Goal: Task Accomplishment & Management: Manage account settings

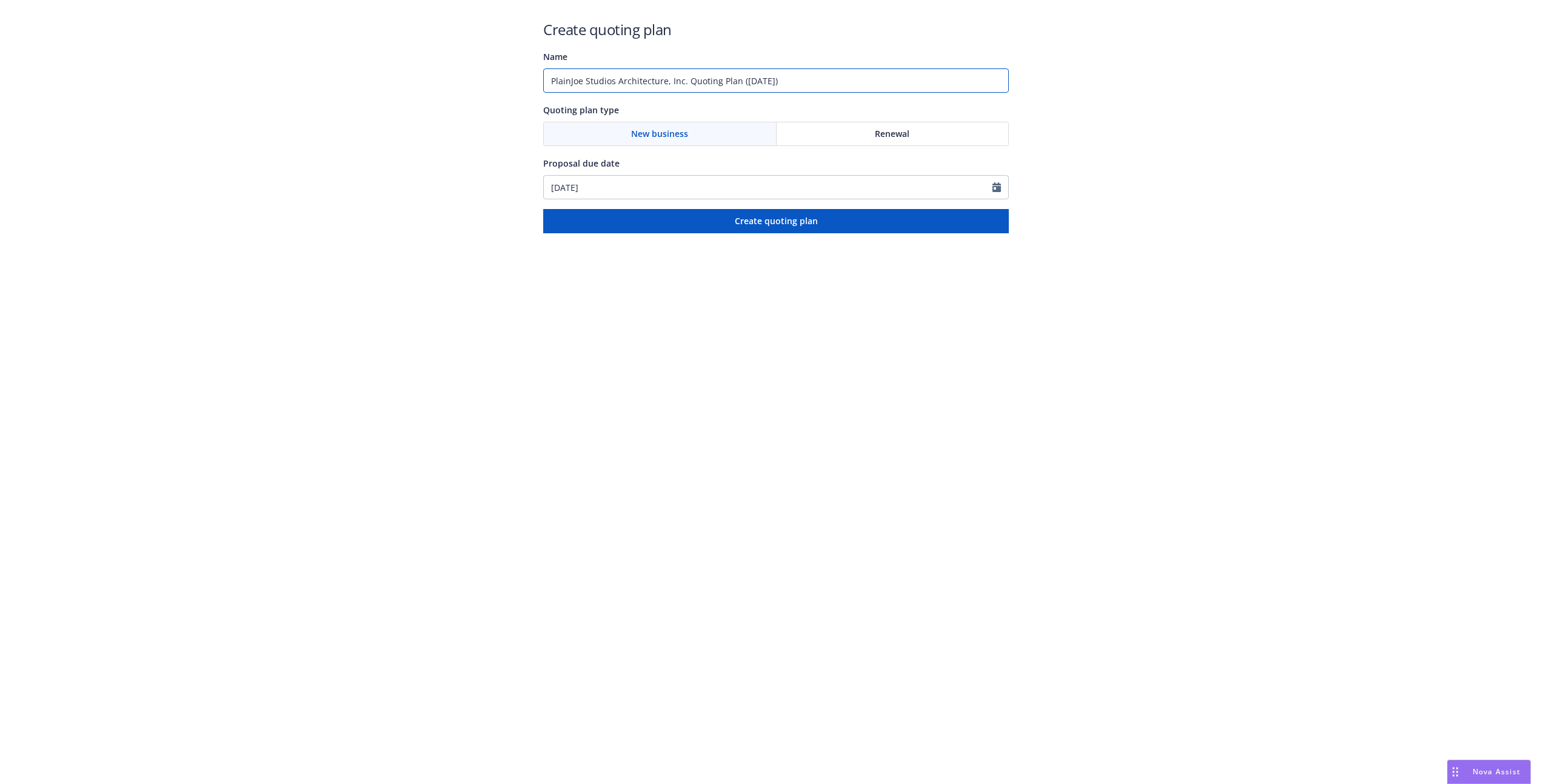
click at [639, 79] on input "PlainJoe Studios Architecture, Inc. Quoting Plan ([DATE])" at bounding box center [776, 80] width 466 height 24
click at [639, 79] on input "PlainJoe Studios Architecture, Inc. Quoting Plan (2025-08-29)" at bounding box center [776, 80] width 466 height 24
type input "25/26 Molsberry - Professional Liability"
click at [721, 229] on button "Create quoting plan" at bounding box center [776, 221] width 466 height 24
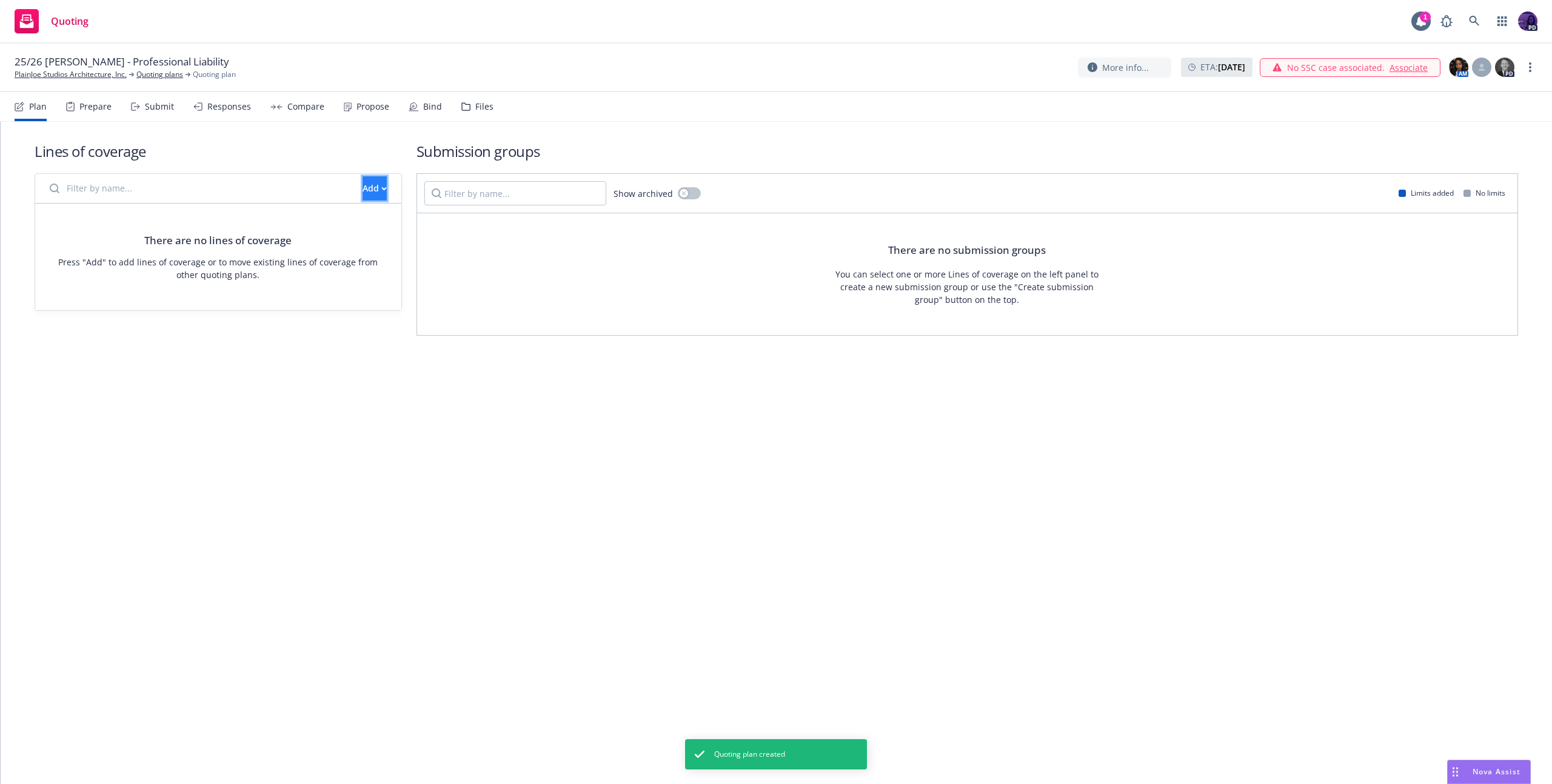
click at [377, 196] on button "Add" at bounding box center [375, 188] width 25 height 24
click at [372, 224] on span "Create new business lines of coverage" at bounding box center [415, 220] width 185 height 11
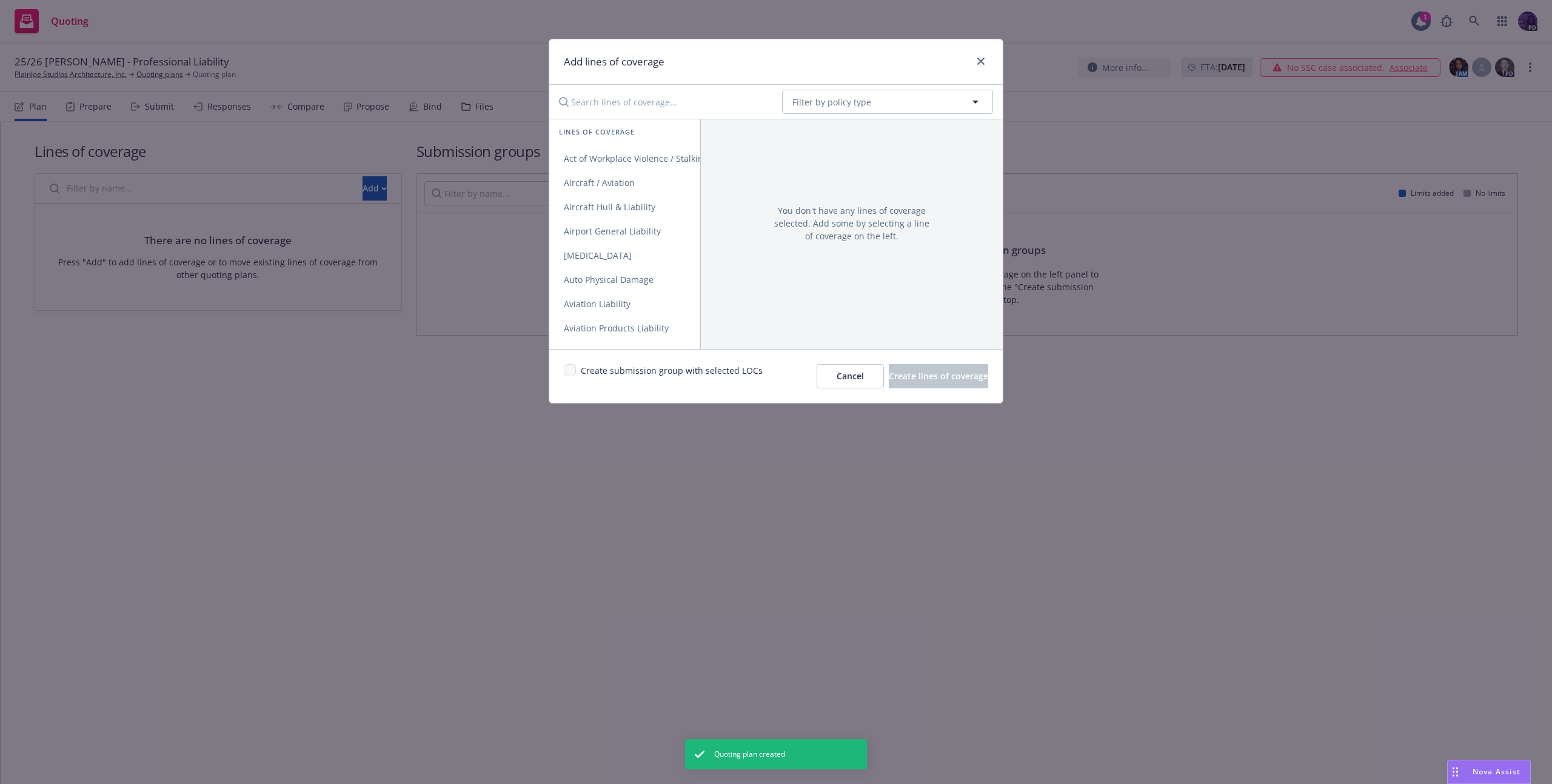
click at [616, 95] on input "Search lines of coverage..." at bounding box center [662, 102] width 221 height 24
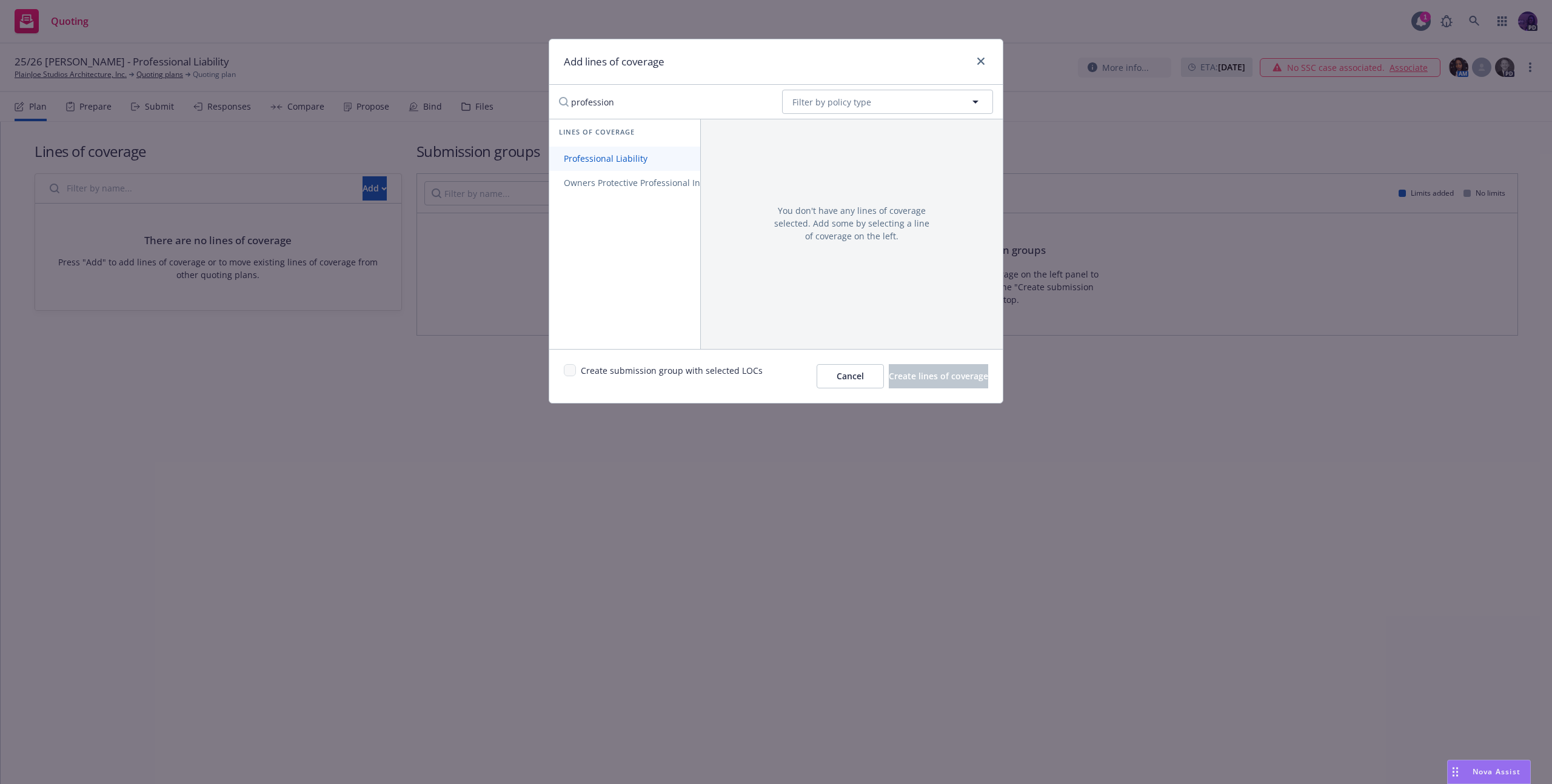
type input "profession"
click at [605, 167] on link "Professional Liability" at bounding box center [661, 159] width 225 height 24
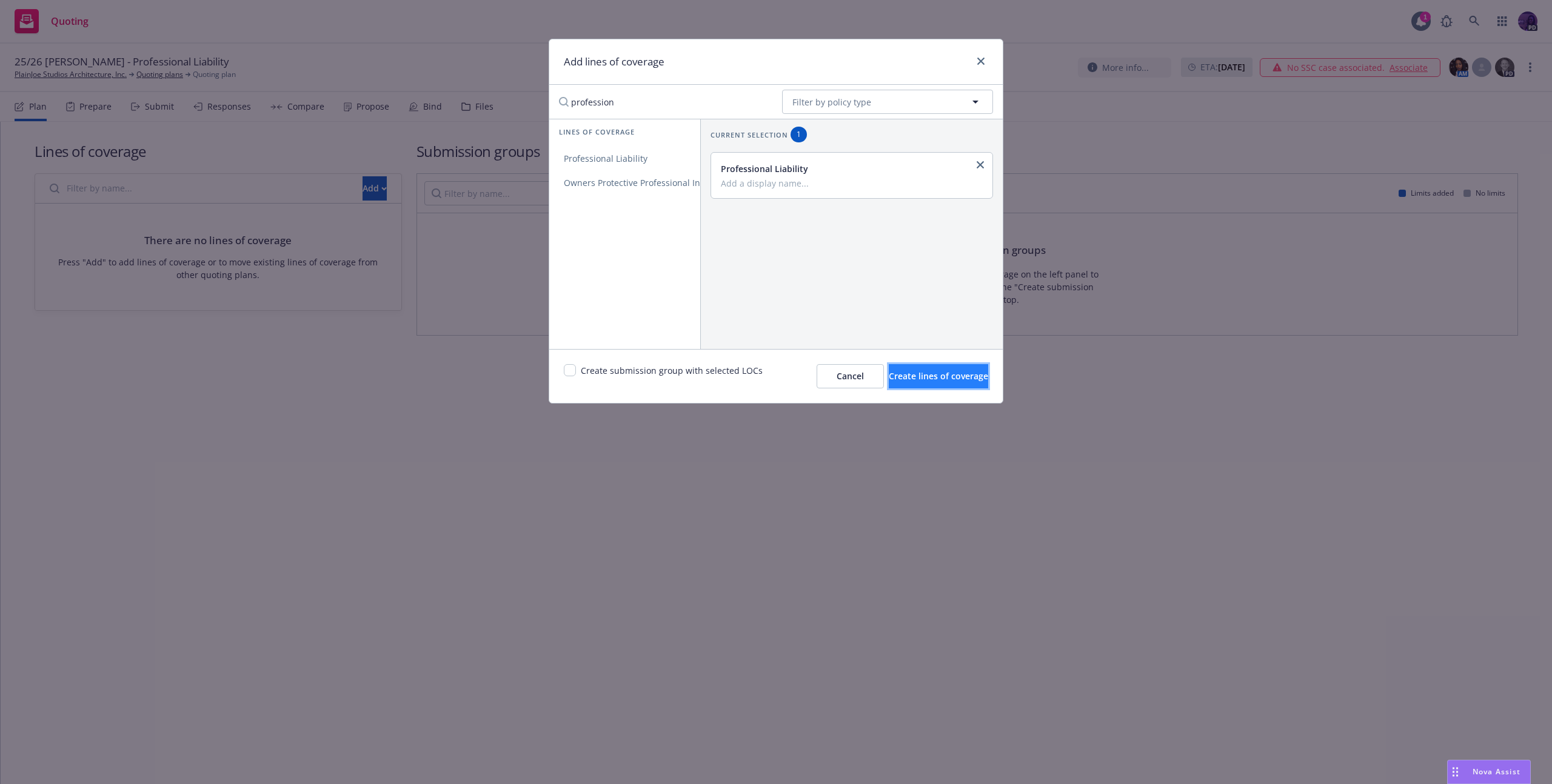
click at [889, 379] on span "Create lines of coverage" at bounding box center [938, 376] width 99 height 11
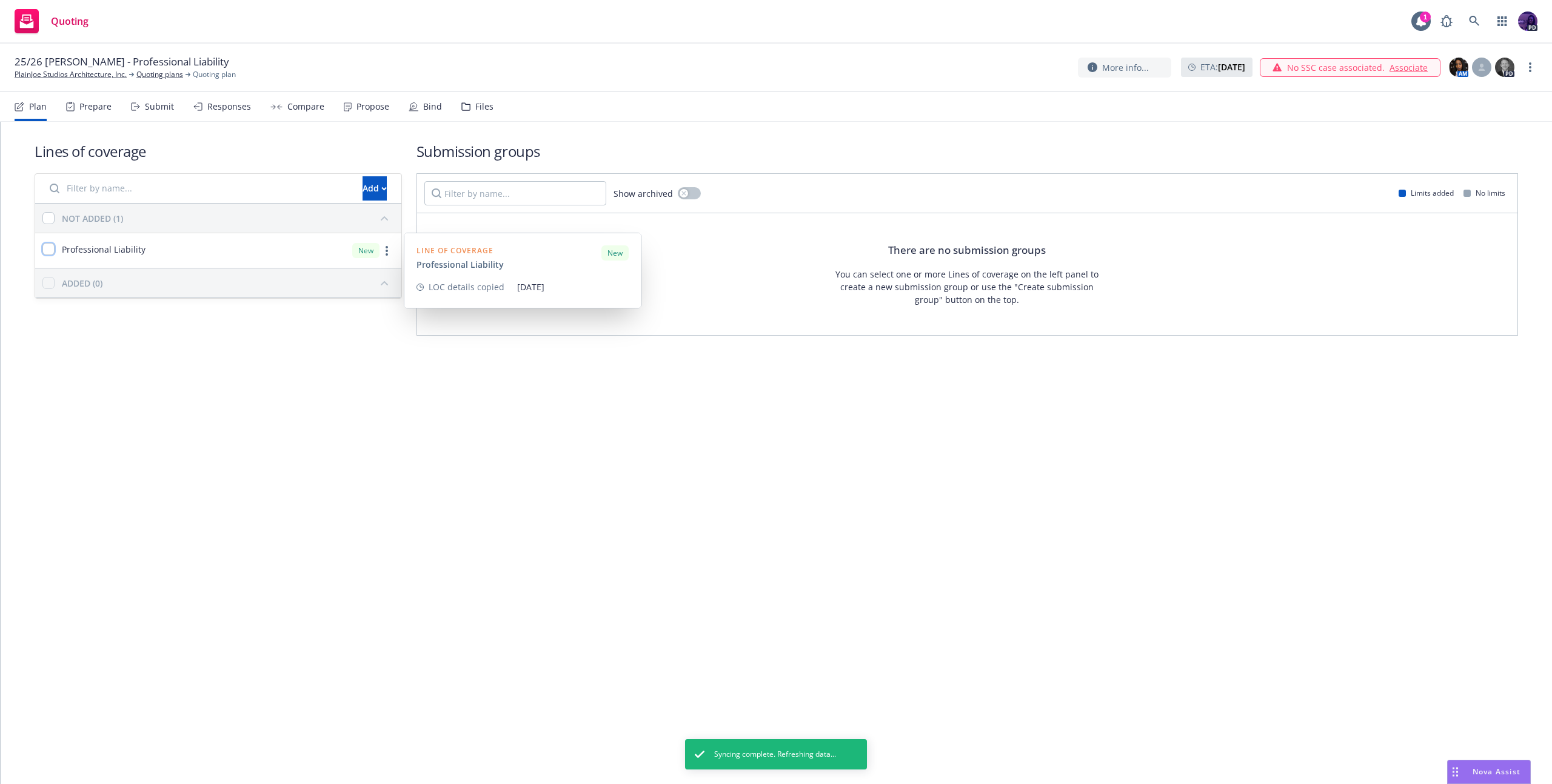
click at [52, 248] on input "checkbox" at bounding box center [48, 248] width 12 height 12
checkbox input "true"
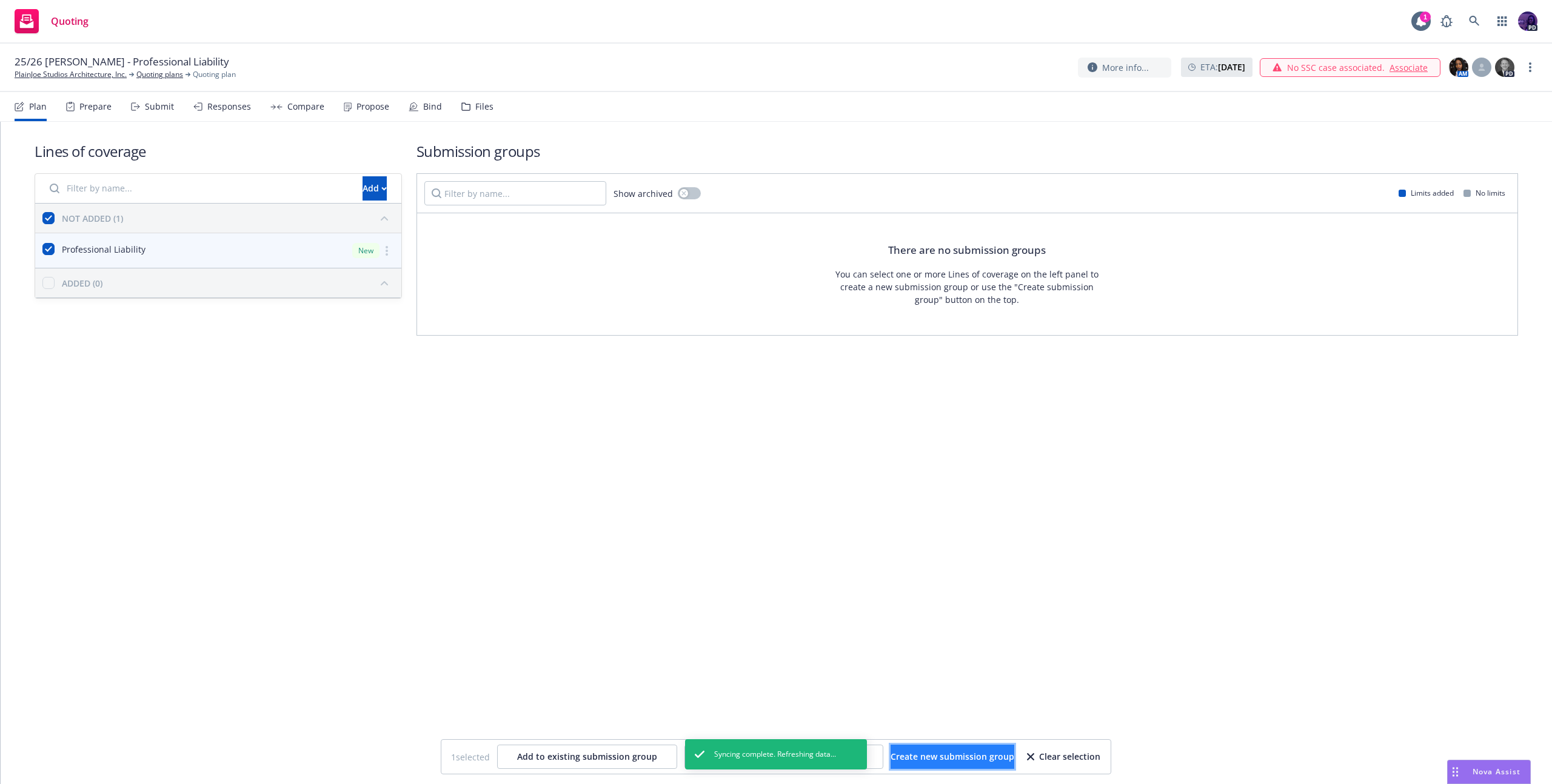
click at [943, 757] on span "Create new submission group" at bounding box center [952, 757] width 124 height 11
checkbox input "false"
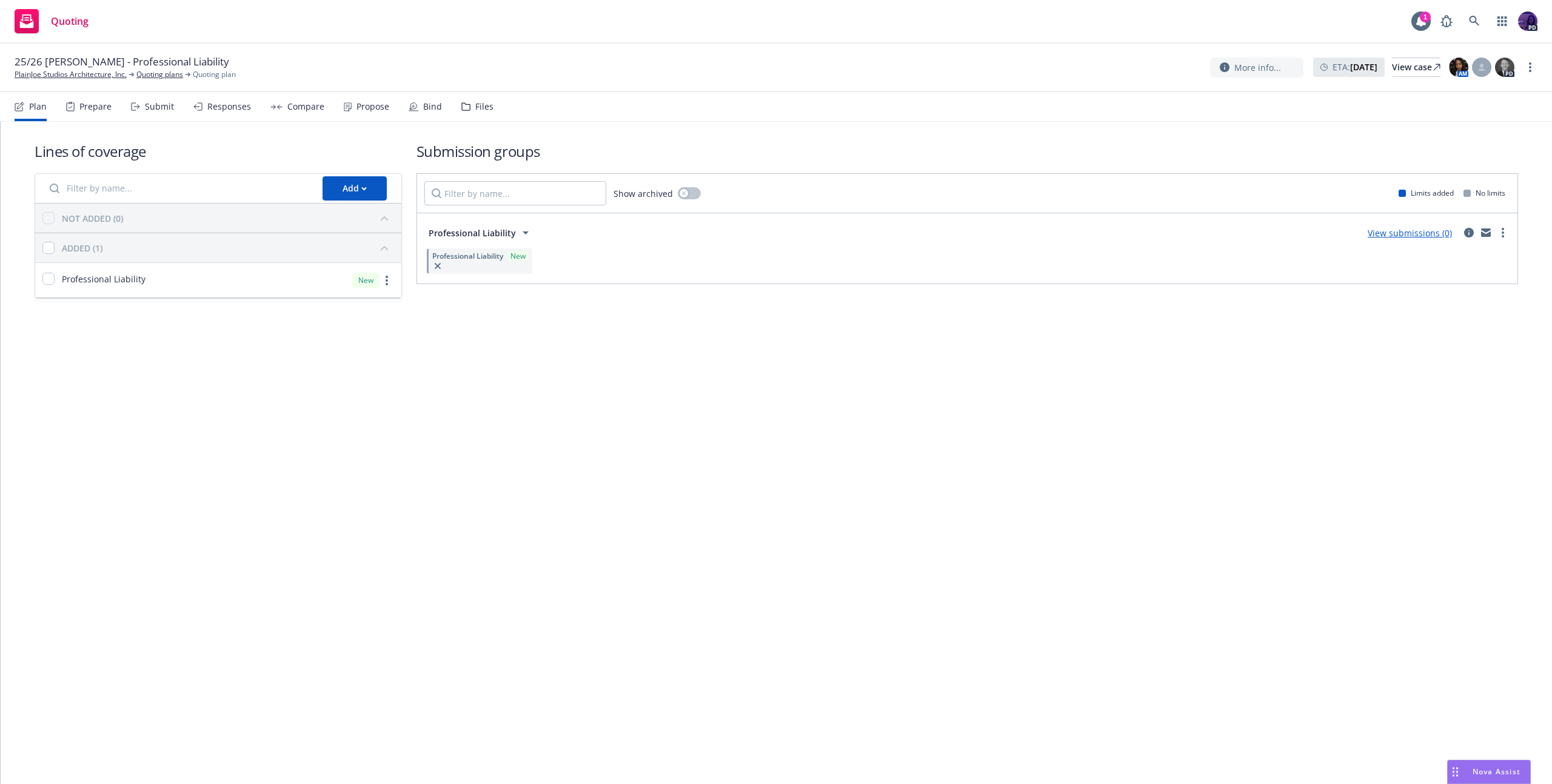
click at [1431, 236] on link "View submissions (0)" at bounding box center [1410, 233] width 84 height 11
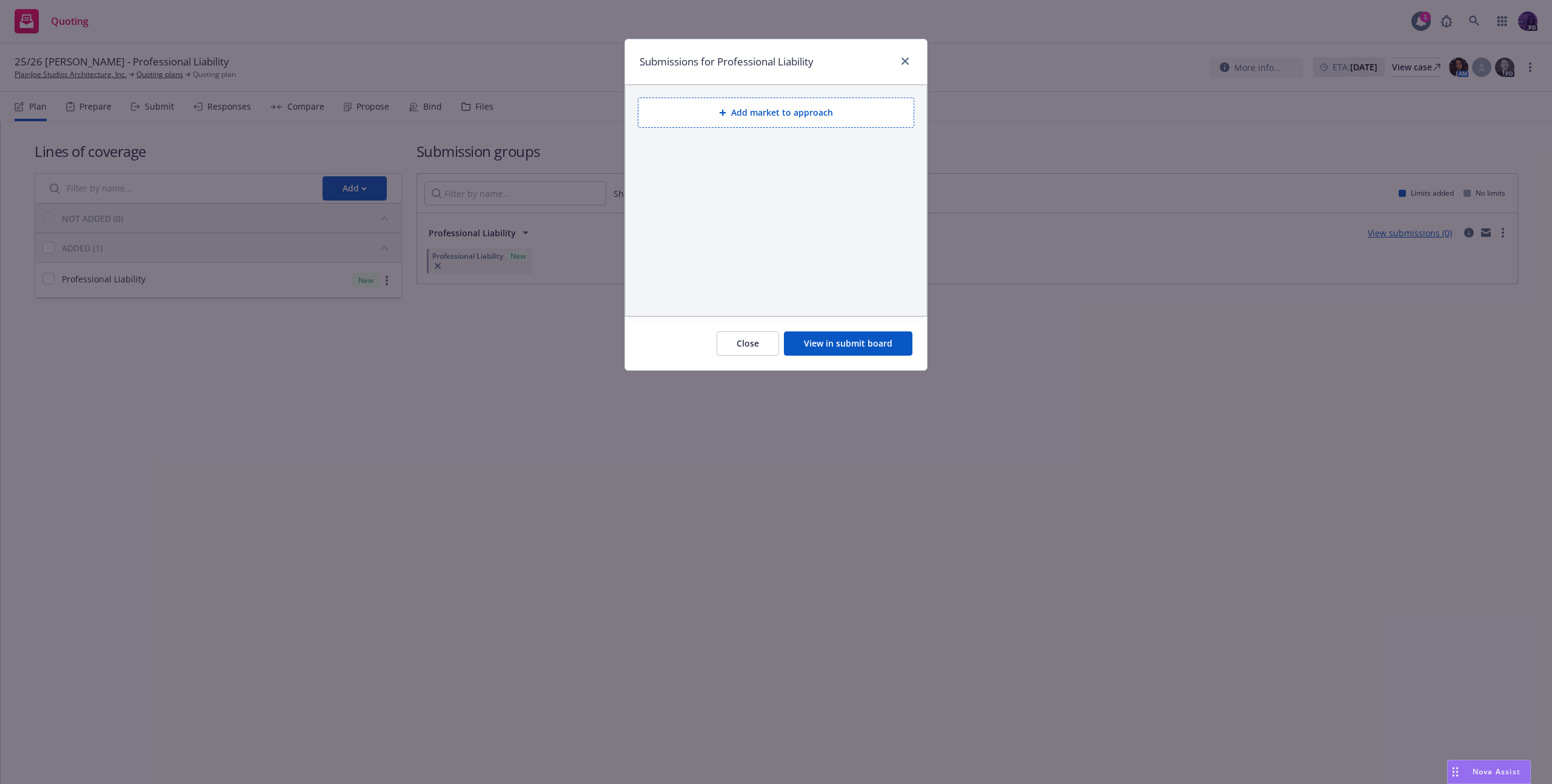
click at [817, 121] on button "Add market to approach" at bounding box center [776, 112] width 277 height 30
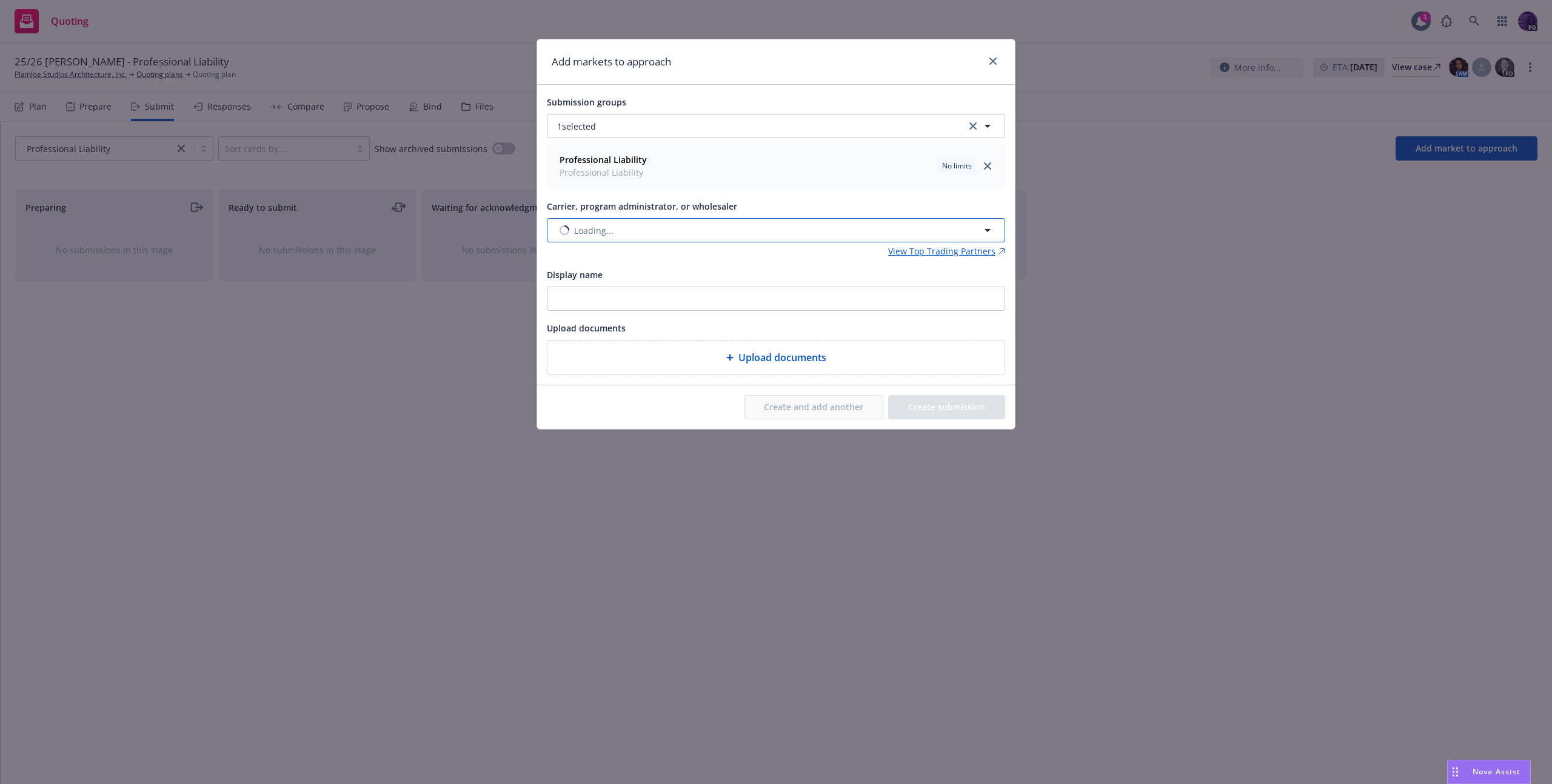
click at [655, 236] on button "Loading..." at bounding box center [776, 230] width 459 height 24
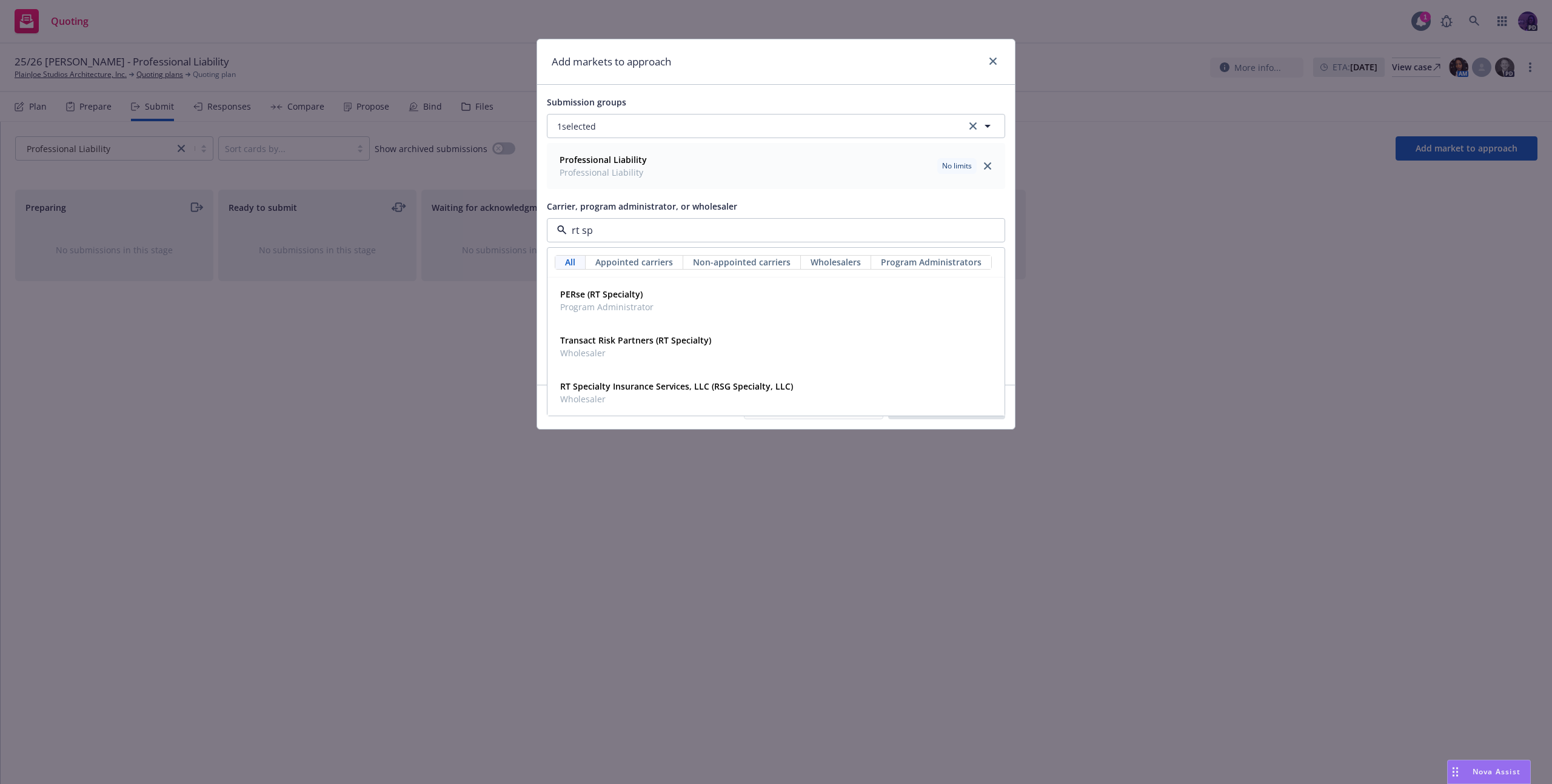
type input "rt spe"
click at [631, 388] on strong "RT Specialty Insurance Services, LLC (RSG Specialty, LLC)" at bounding box center [677, 386] width 233 height 11
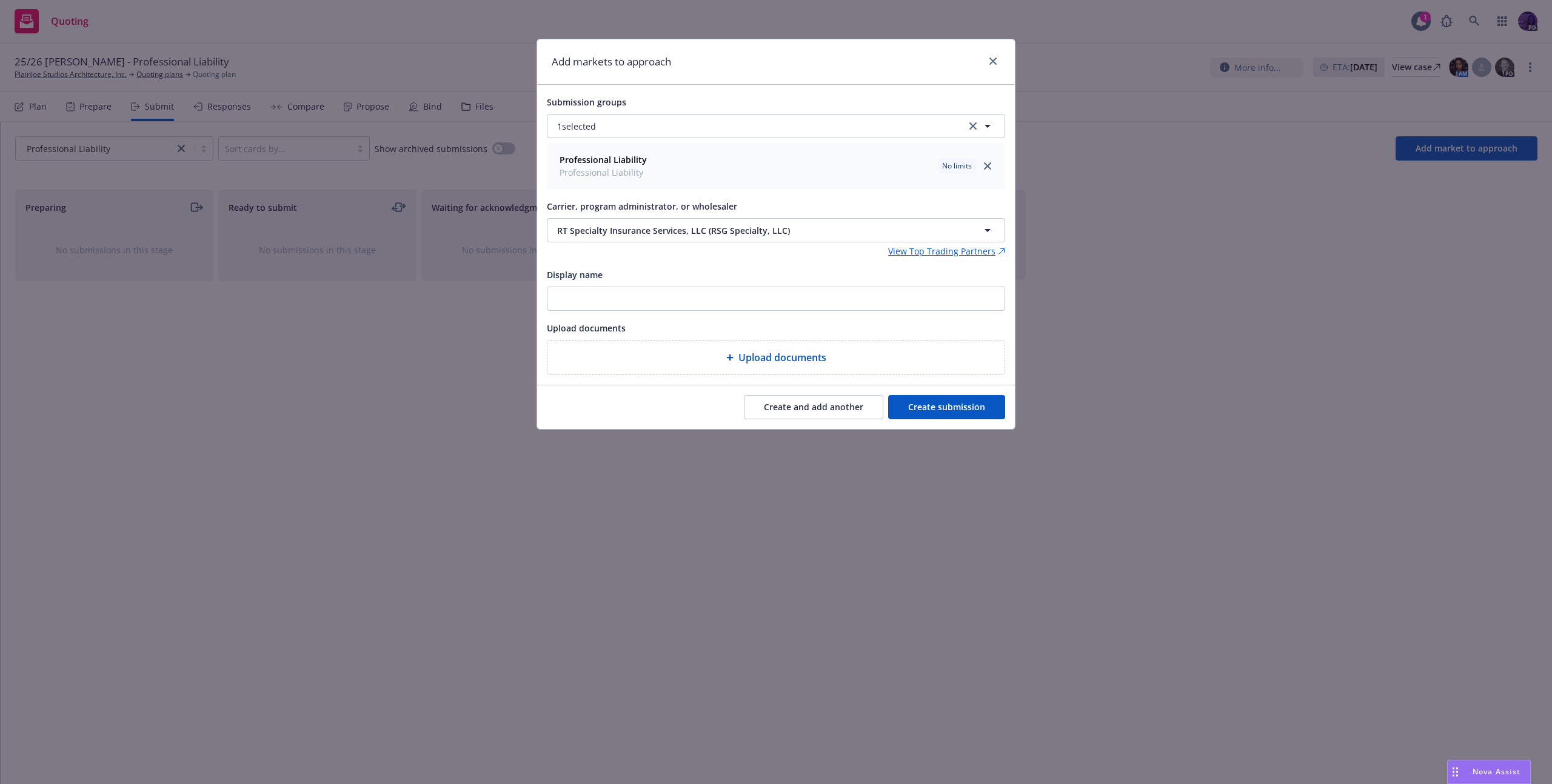
click at [934, 402] on button "Create submission" at bounding box center [946, 407] width 117 height 24
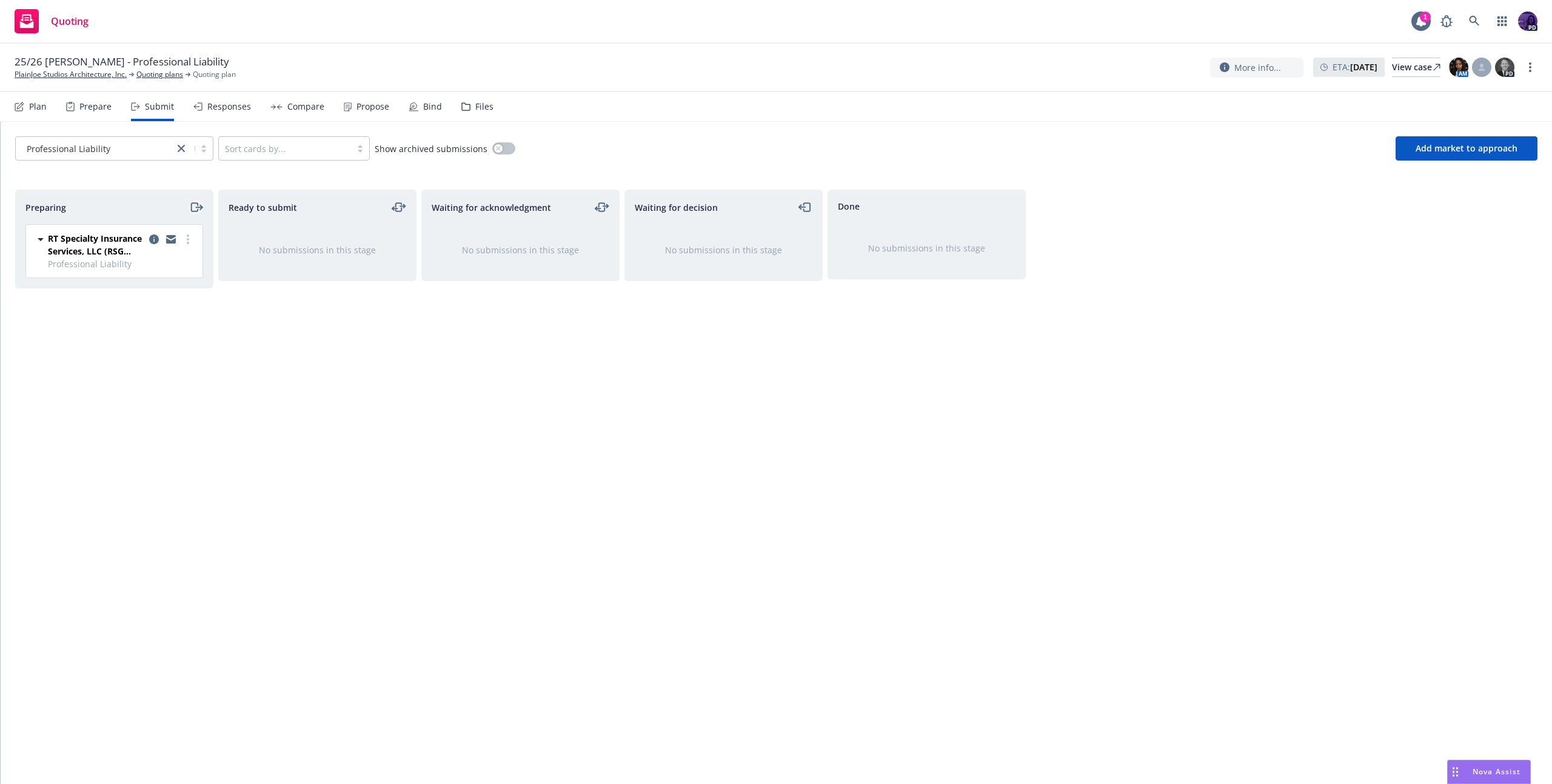
click at [196, 206] on icon "moveRight" at bounding box center [196, 207] width 14 height 15
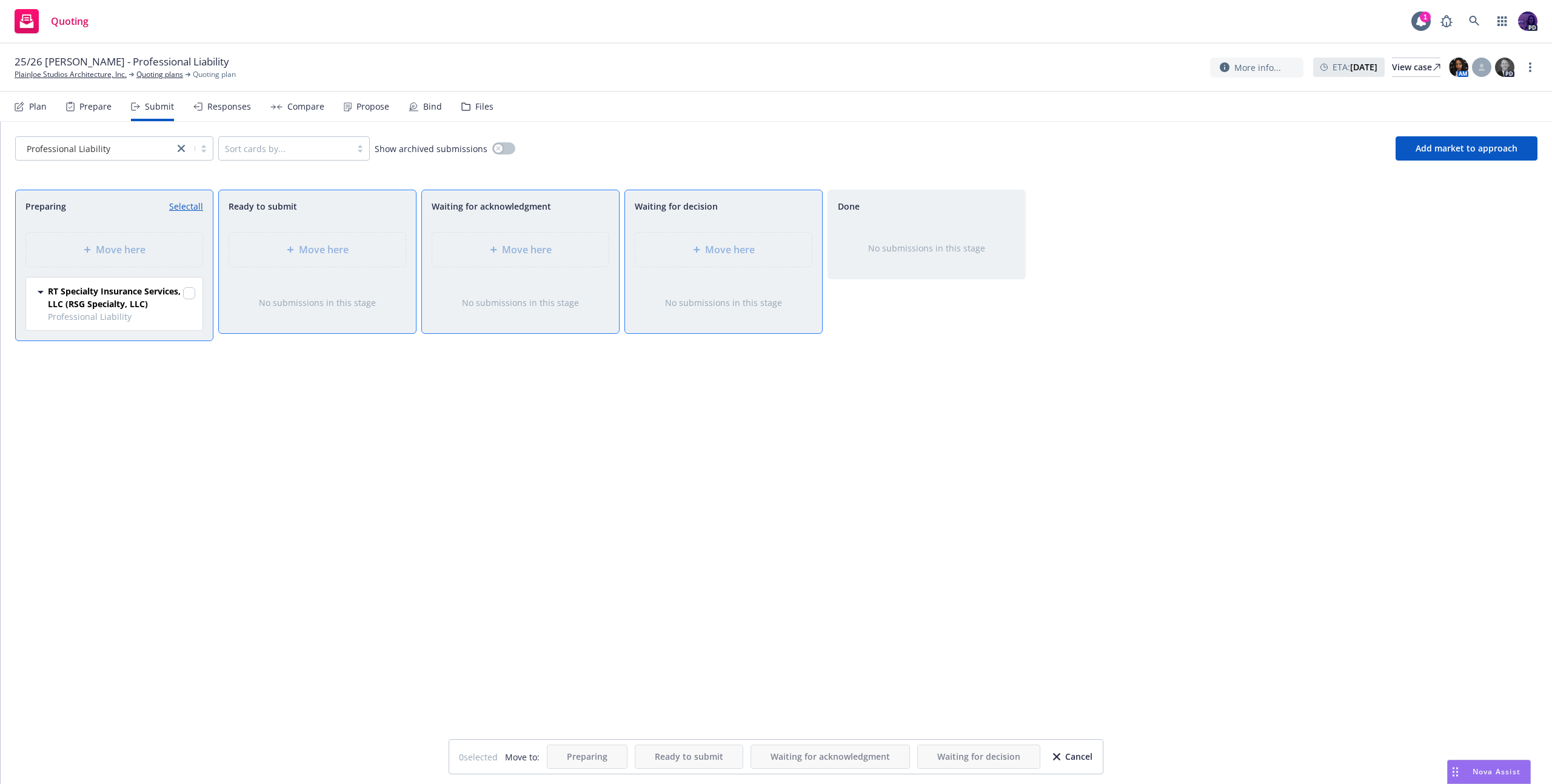
click at [196, 206] on link "Select all" at bounding box center [186, 206] width 34 height 13
checkbox input "true"
click at [712, 266] on div "Move here" at bounding box center [723, 249] width 176 height 34
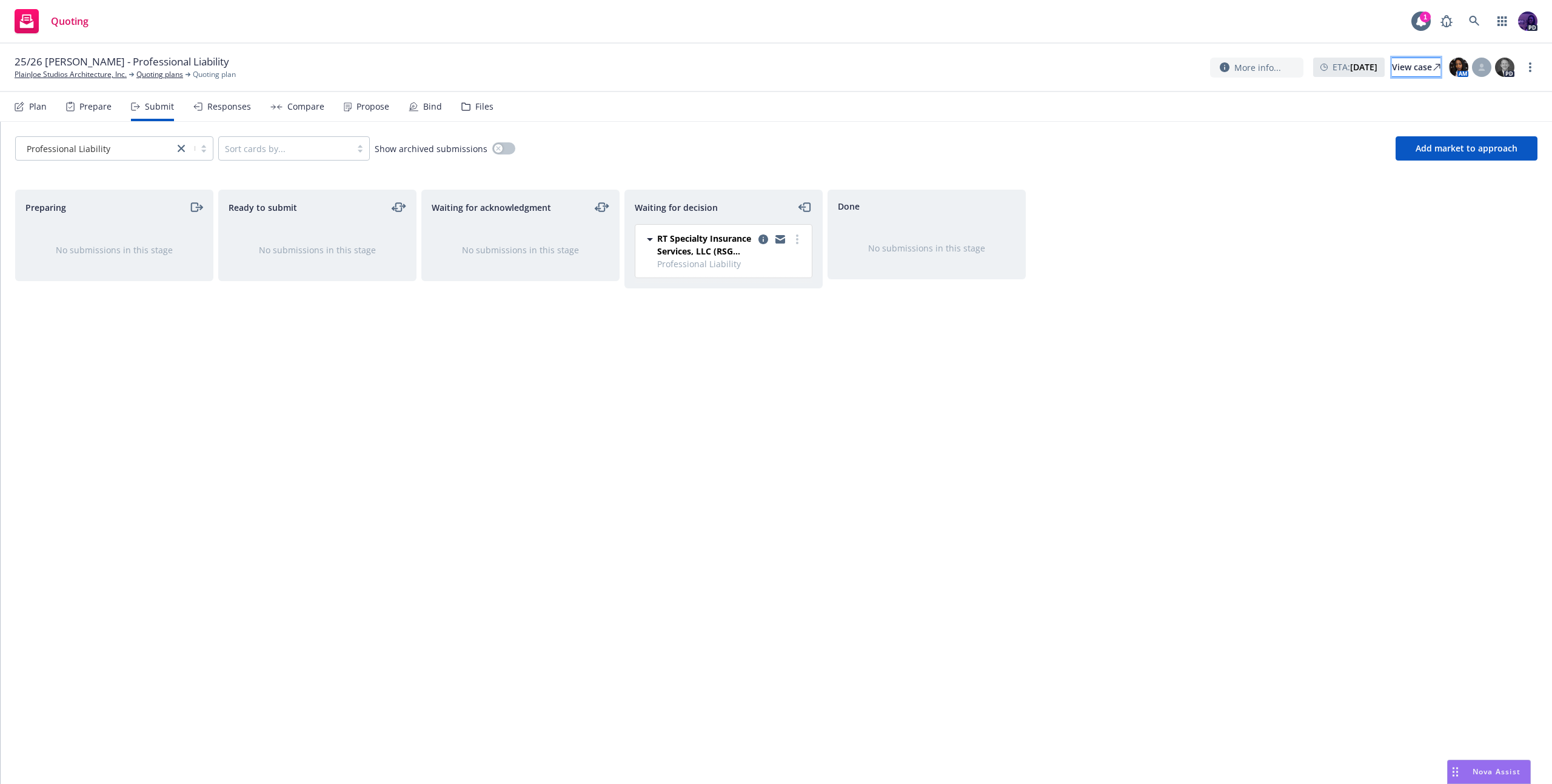
click at [1412, 70] on div "View case" at bounding box center [1416, 67] width 48 height 18
click at [1533, 66] on link "more" at bounding box center [1530, 67] width 15 height 15
click at [608, 20] on div "Quoting 1 PD" at bounding box center [776, 22] width 1552 height 43
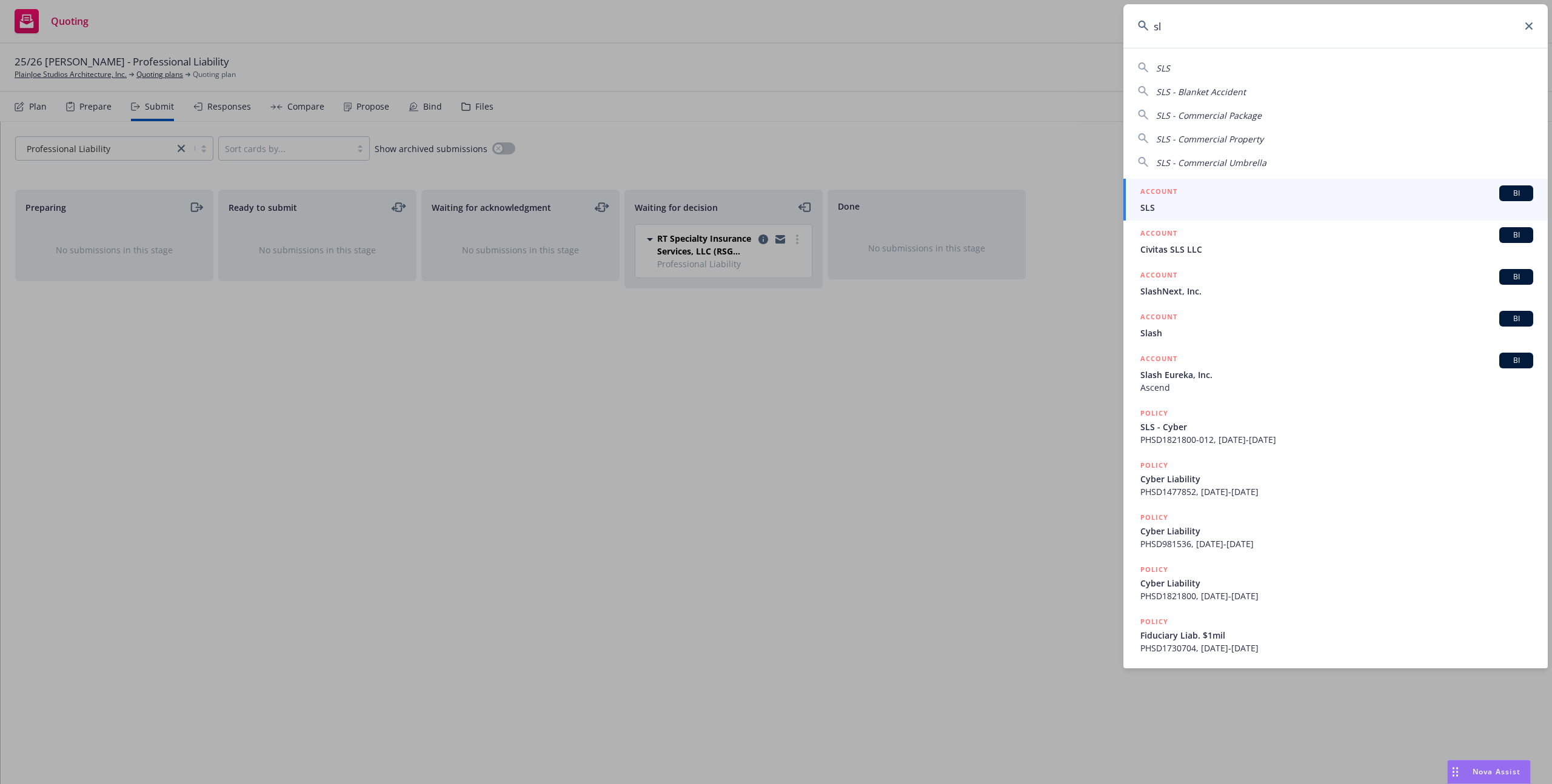
type input "s"
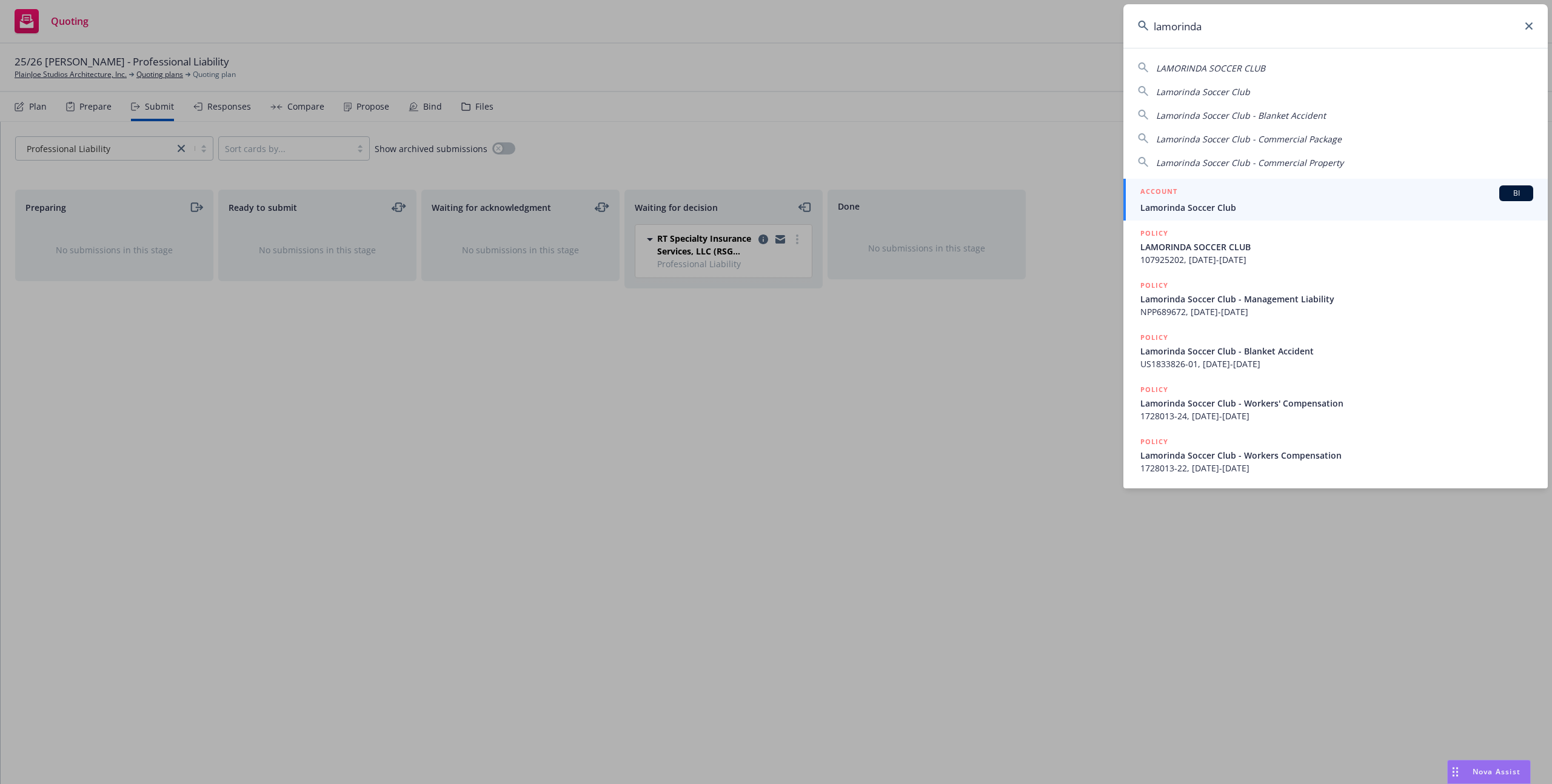
type input "lamorinda"
click at [1148, 200] on h5 "ACCOUNT" at bounding box center [1159, 192] width 37 height 15
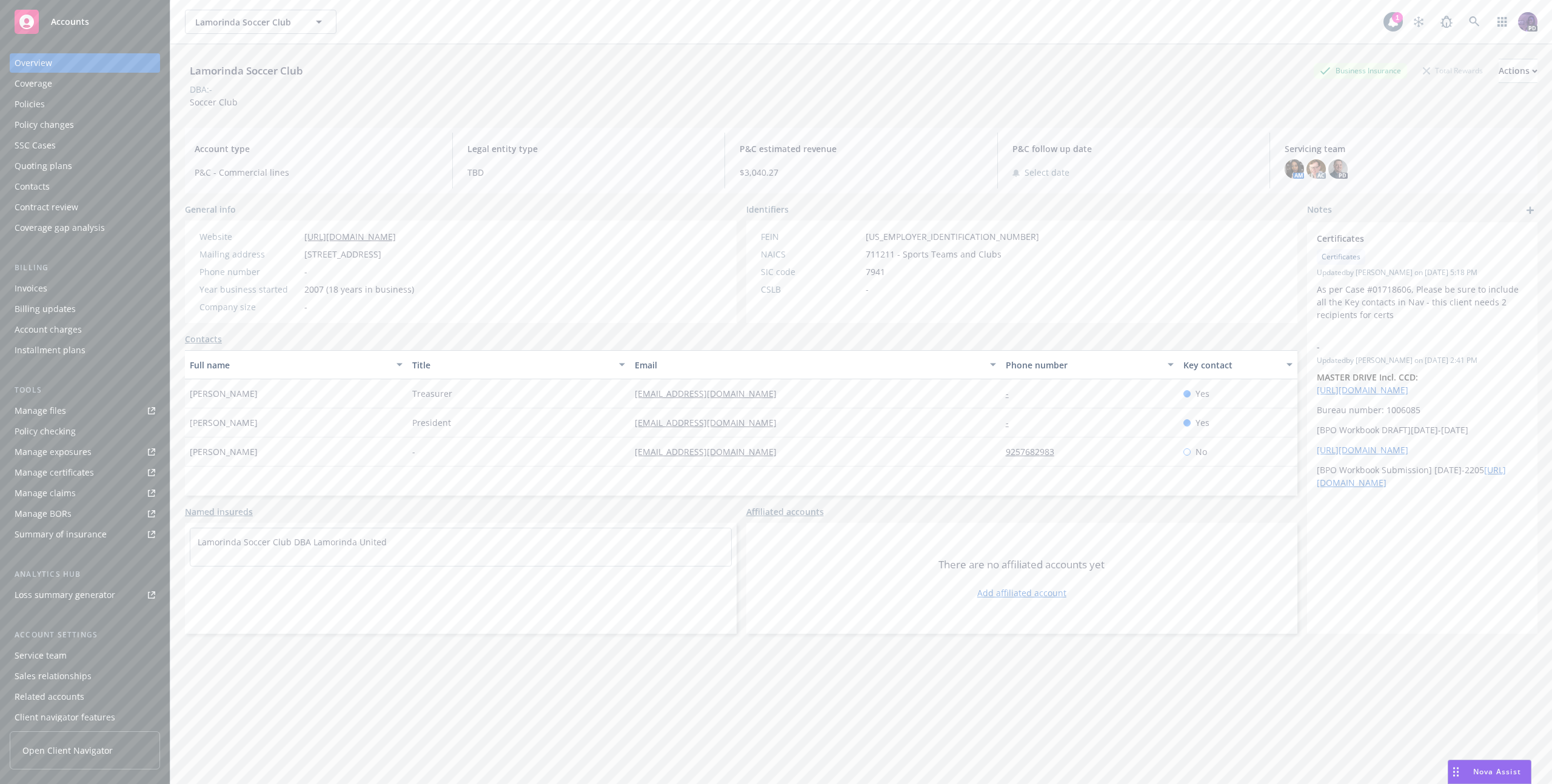
click at [86, 102] on div "Policies" at bounding box center [85, 104] width 141 height 20
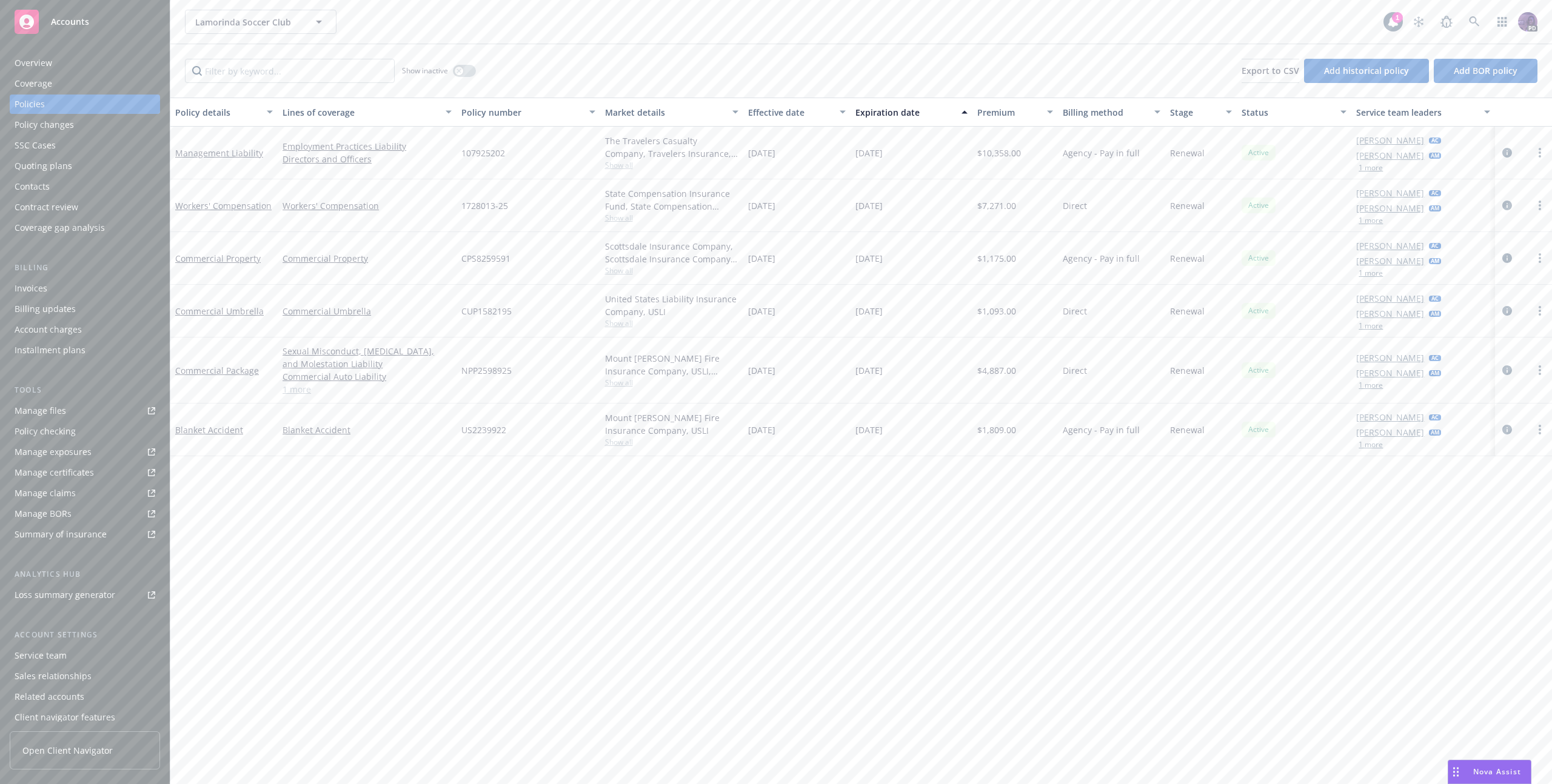
click at [44, 276] on div "Billing Invoices Billing updates Account charges Installment plans" at bounding box center [85, 311] width 151 height 98
click at [43, 281] on div "Invoices" at bounding box center [31, 288] width 33 height 20
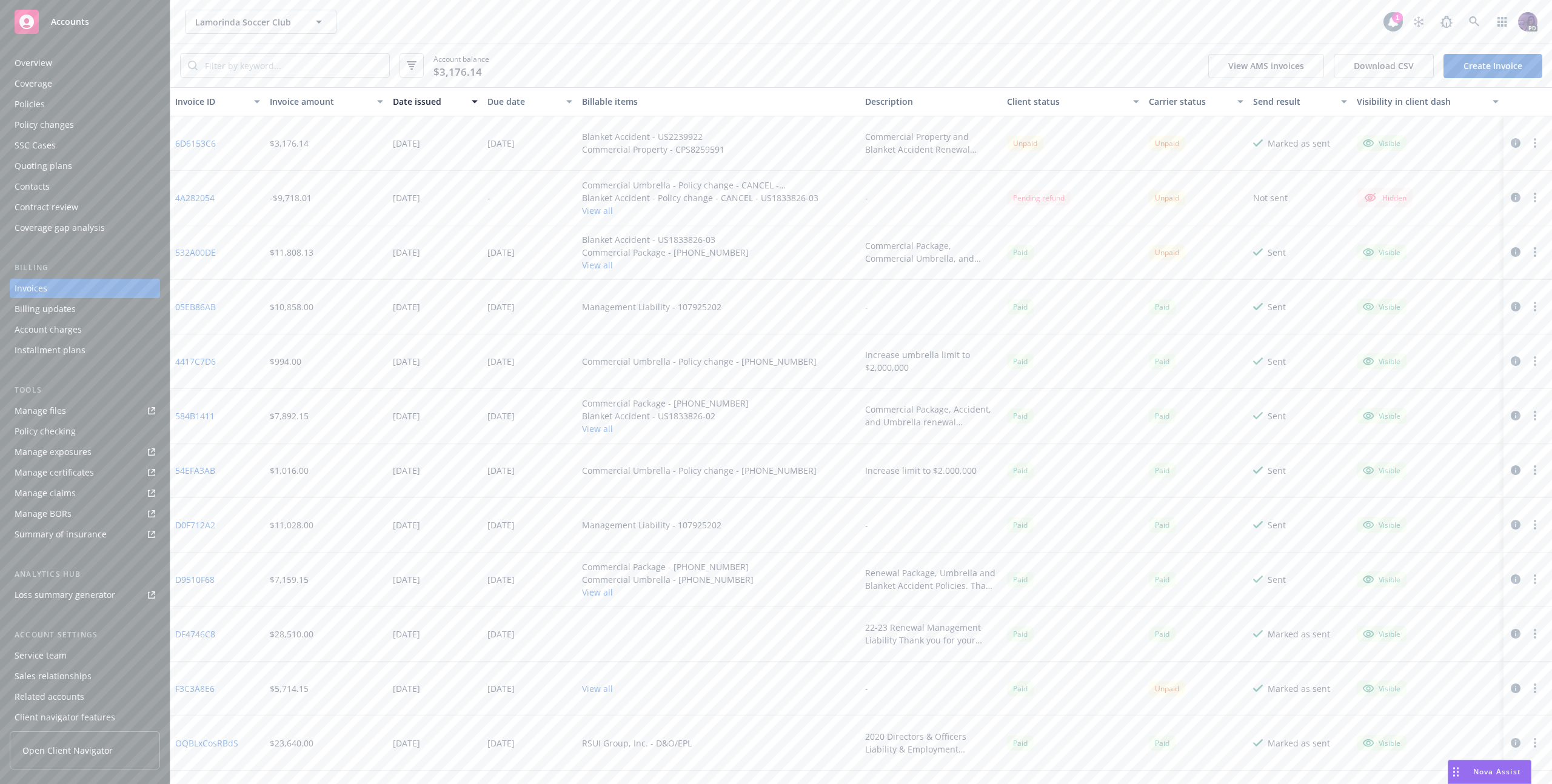
click at [1511, 142] on icon "button" at bounding box center [1516, 143] width 10 height 10
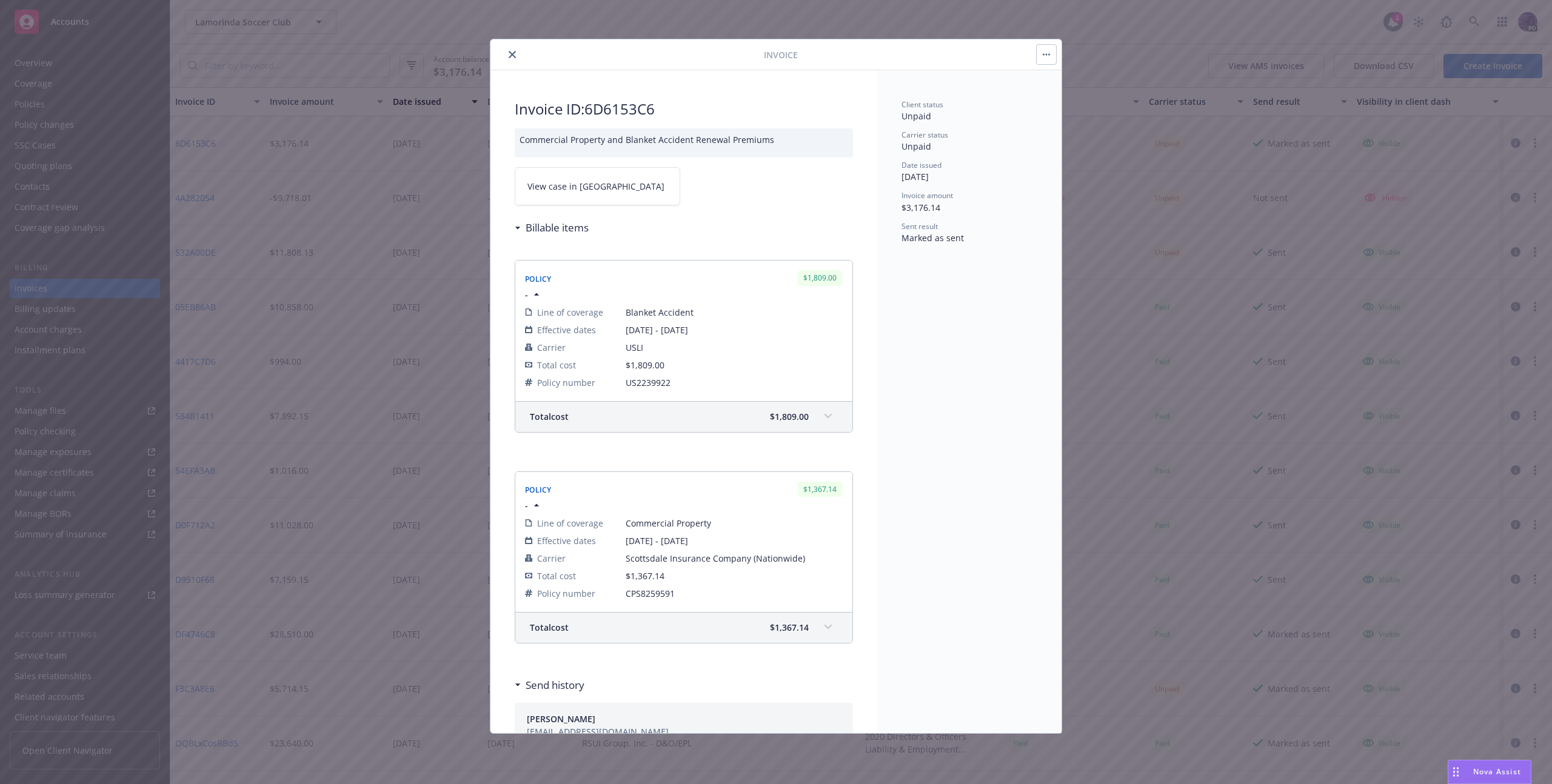
click at [1044, 55] on icon "button" at bounding box center [1046, 54] width 7 height 2
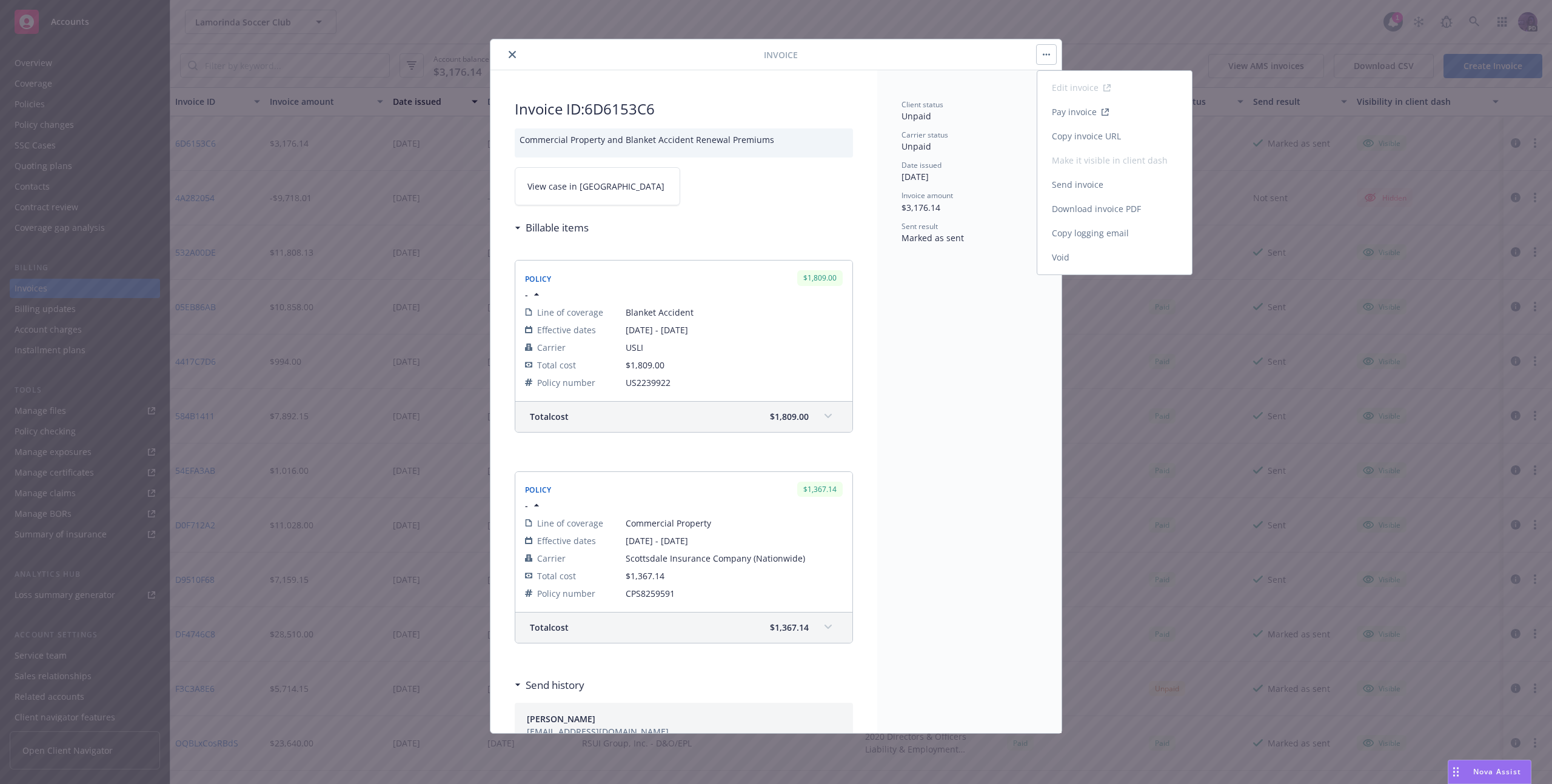
click at [1081, 177] on link "Send invoice" at bounding box center [1114, 185] width 155 height 24
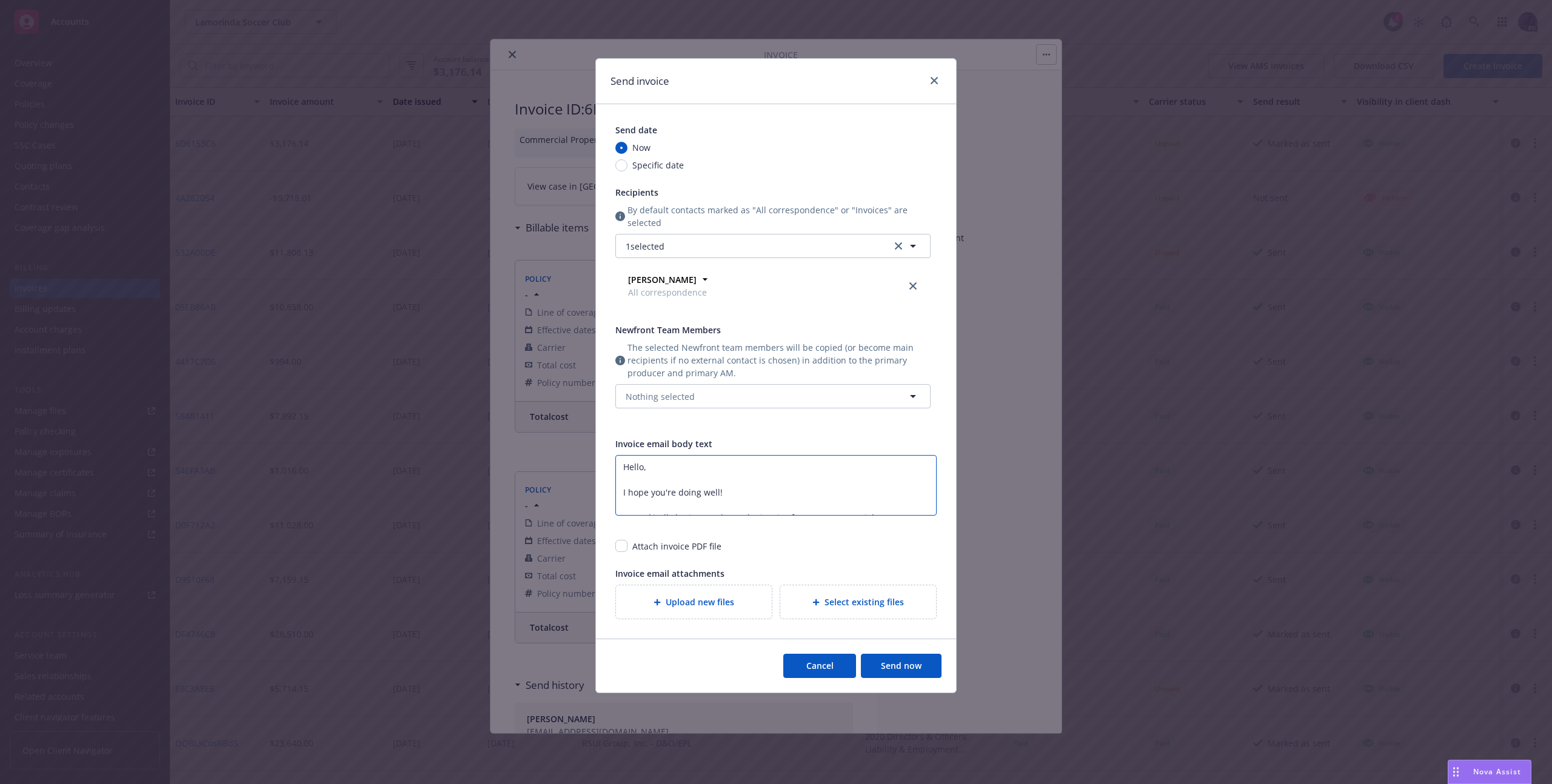
drag, startPoint x: 796, startPoint y: 510, endPoint x: 563, endPoint y: 388, distance: 263.0
click at [563, 388] on div "Send invoice Send date Now Specific date Recipients By default contacts marked …" at bounding box center [776, 392] width 1552 height 784
type textarea "Hello! Please let me know if you need to review financing terms. The carrier is…"
click at [915, 670] on button "Send now" at bounding box center [901, 666] width 81 height 24
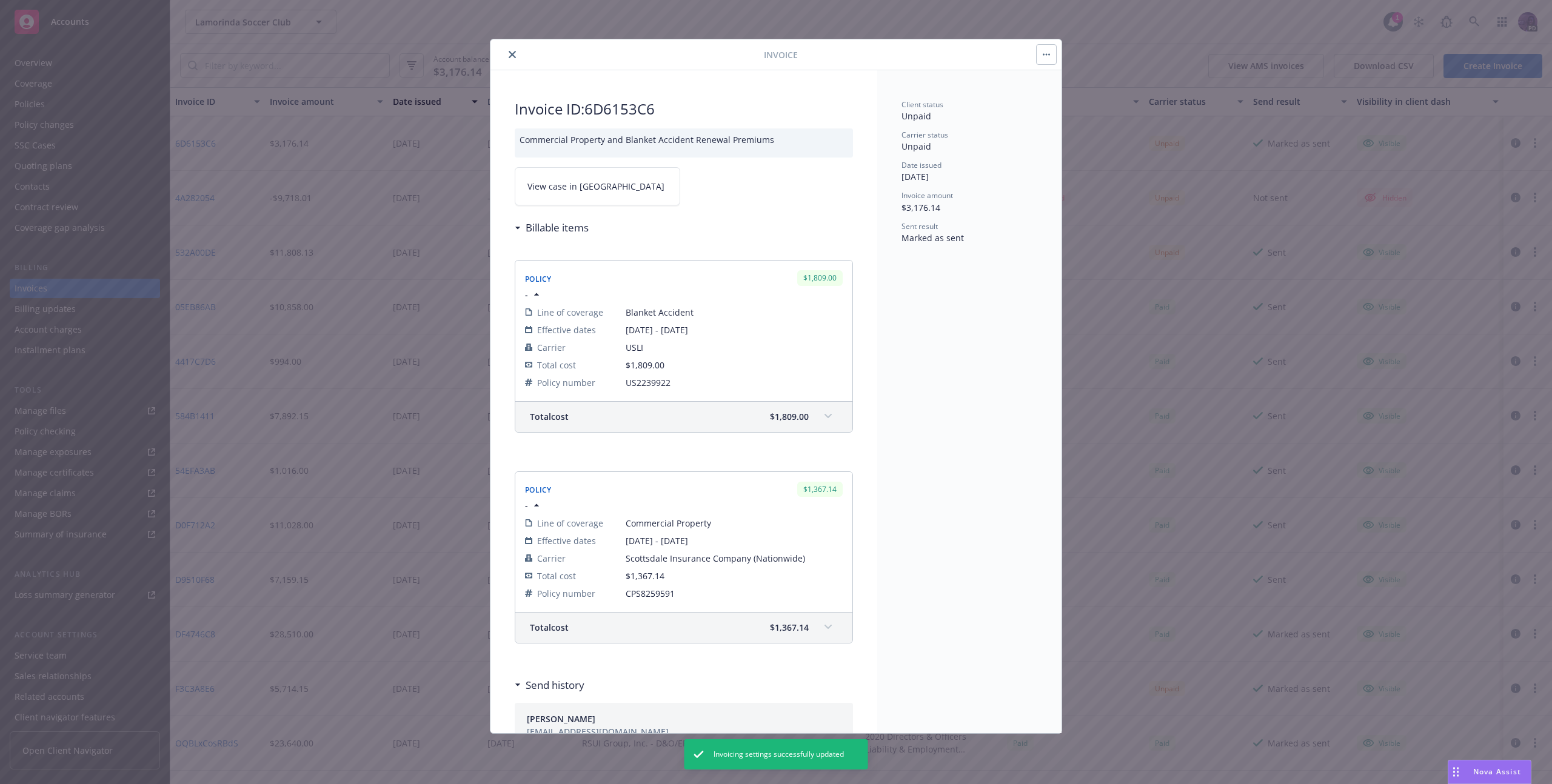
click at [513, 57] on icon "close" at bounding box center [512, 55] width 7 height 7
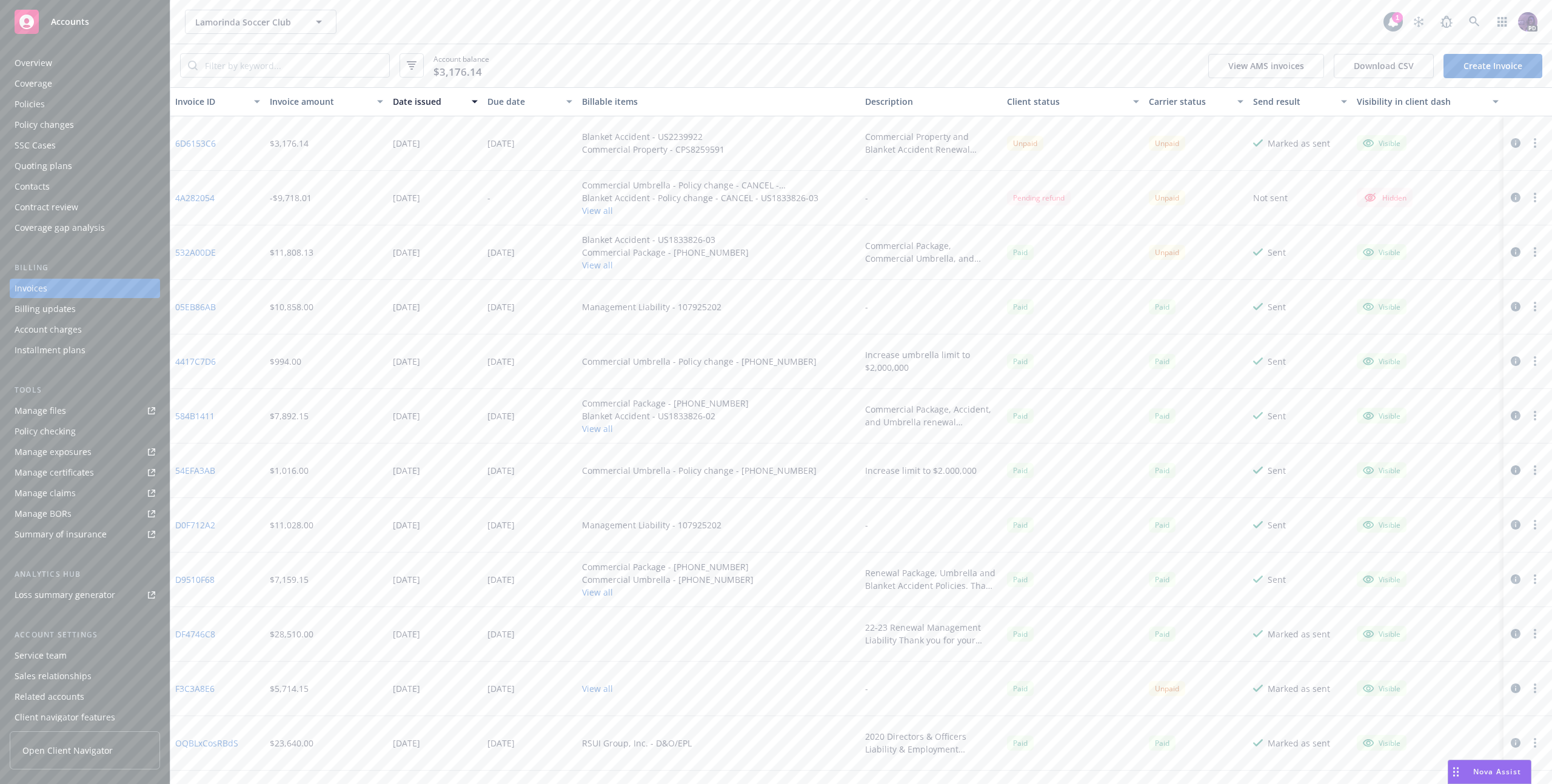
click at [1528, 142] on button "button" at bounding box center [1535, 143] width 15 height 15
click at [1430, 264] on link "Send invoice" at bounding box center [1455, 265] width 155 height 24
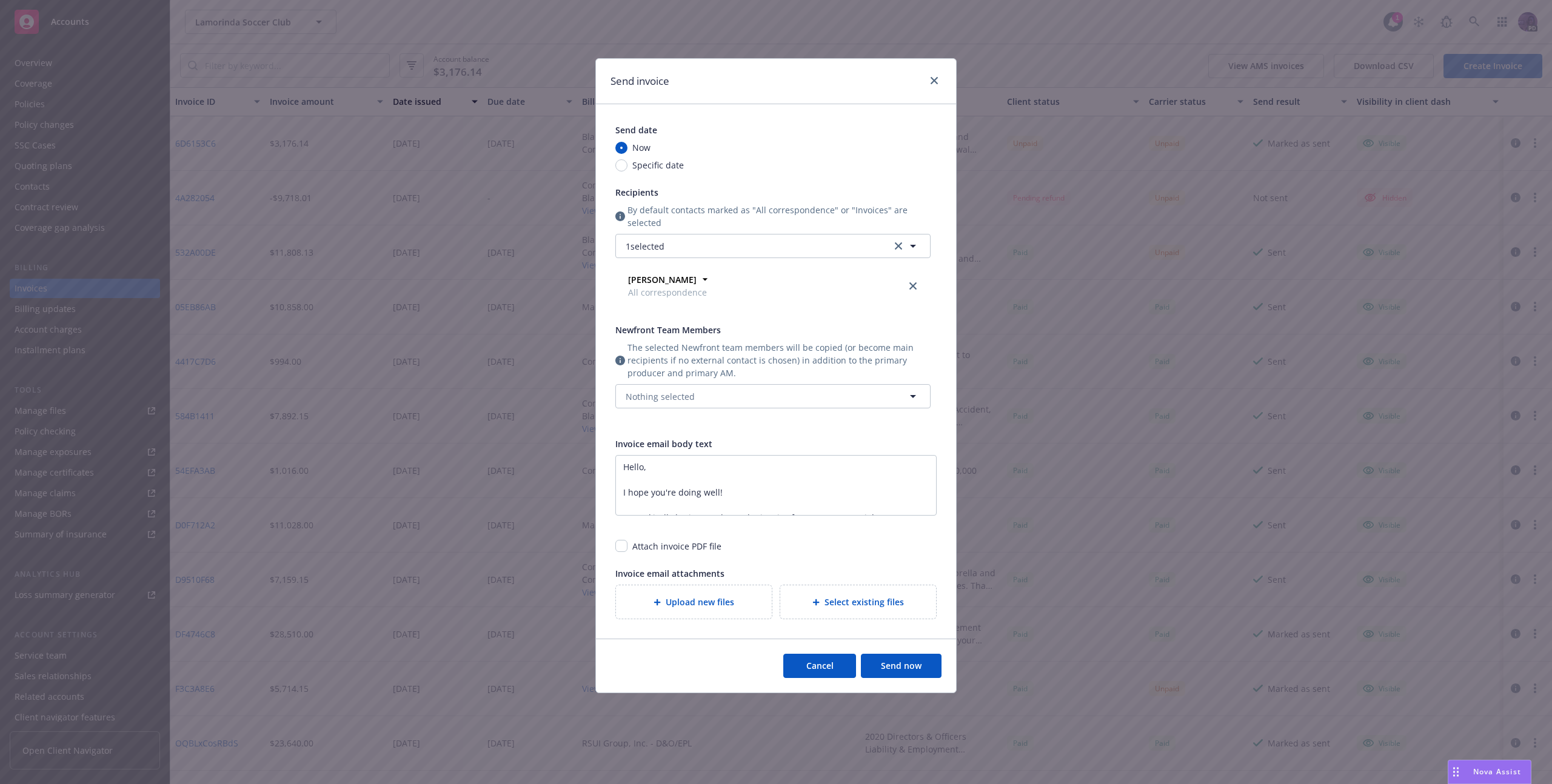
type textarea "Hello! Please let me know if you need to review financing terms. The carrier is…"
click at [910, 246] on icon "button" at bounding box center [913, 246] width 15 height 15
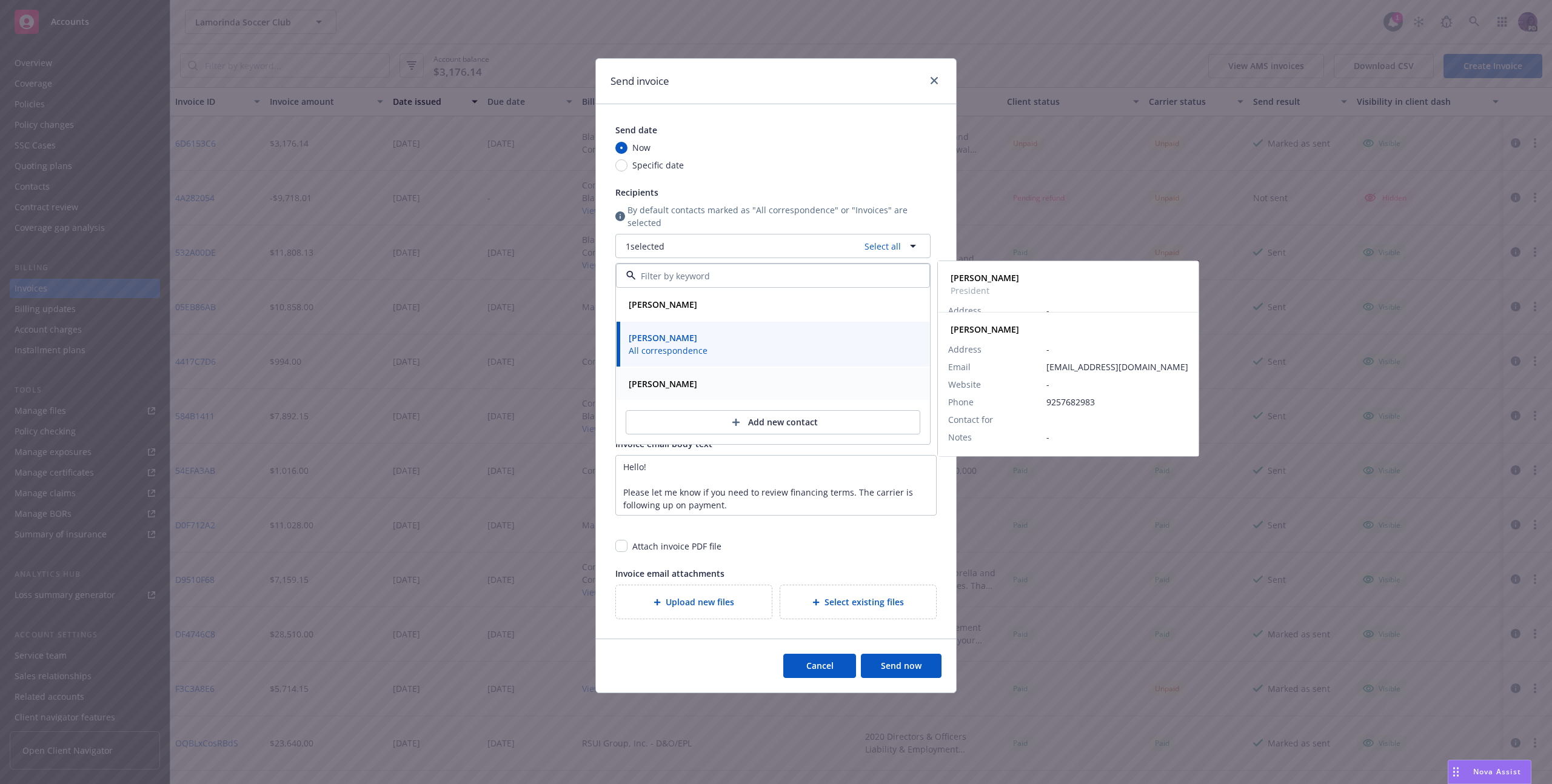
click at [780, 384] on div "[PERSON_NAME]" at bounding box center [773, 384] width 298 height 18
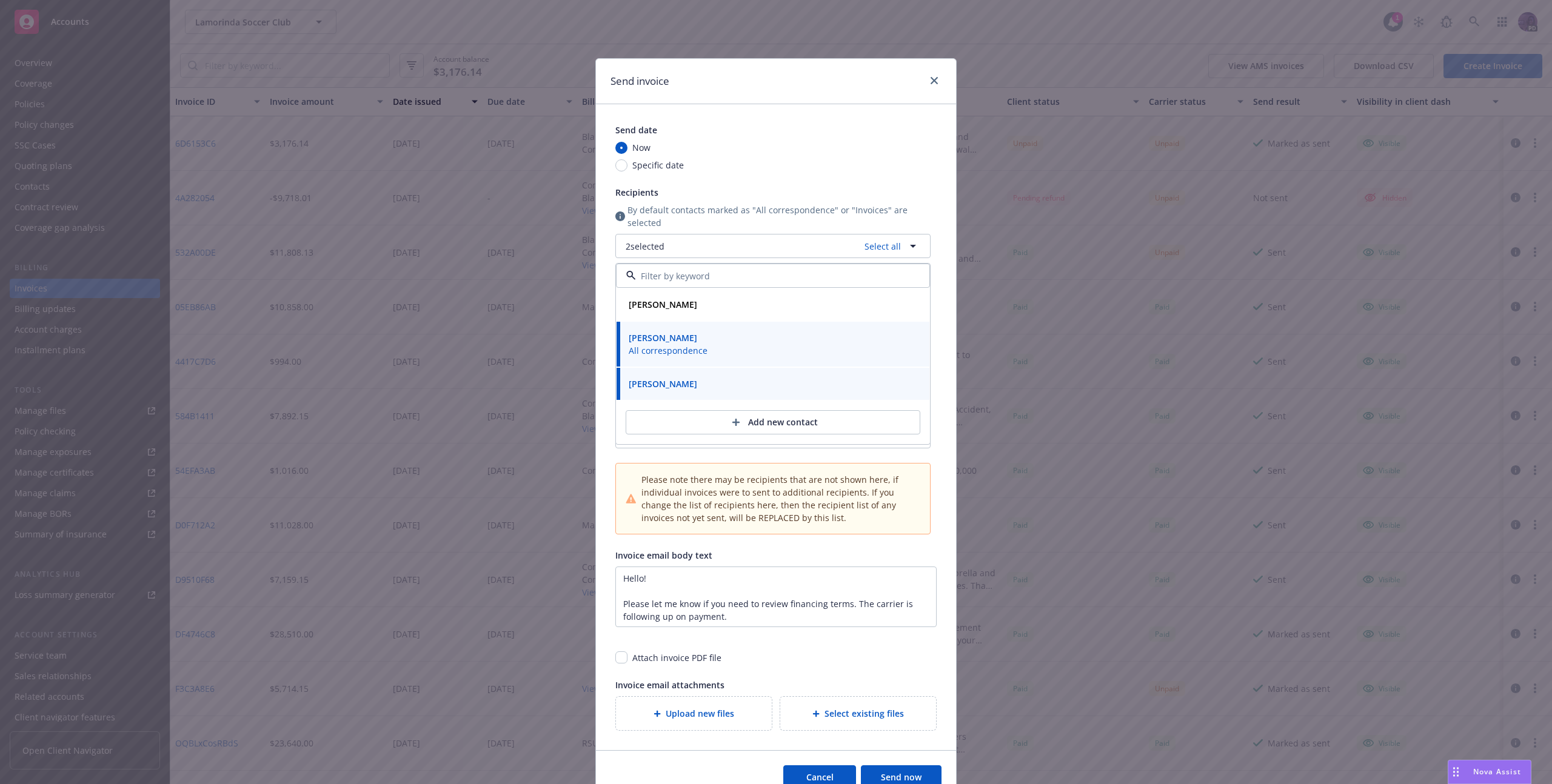
click at [782, 351] on div "[PERSON_NAME] All correspondence" at bounding box center [773, 344] width 298 height 30
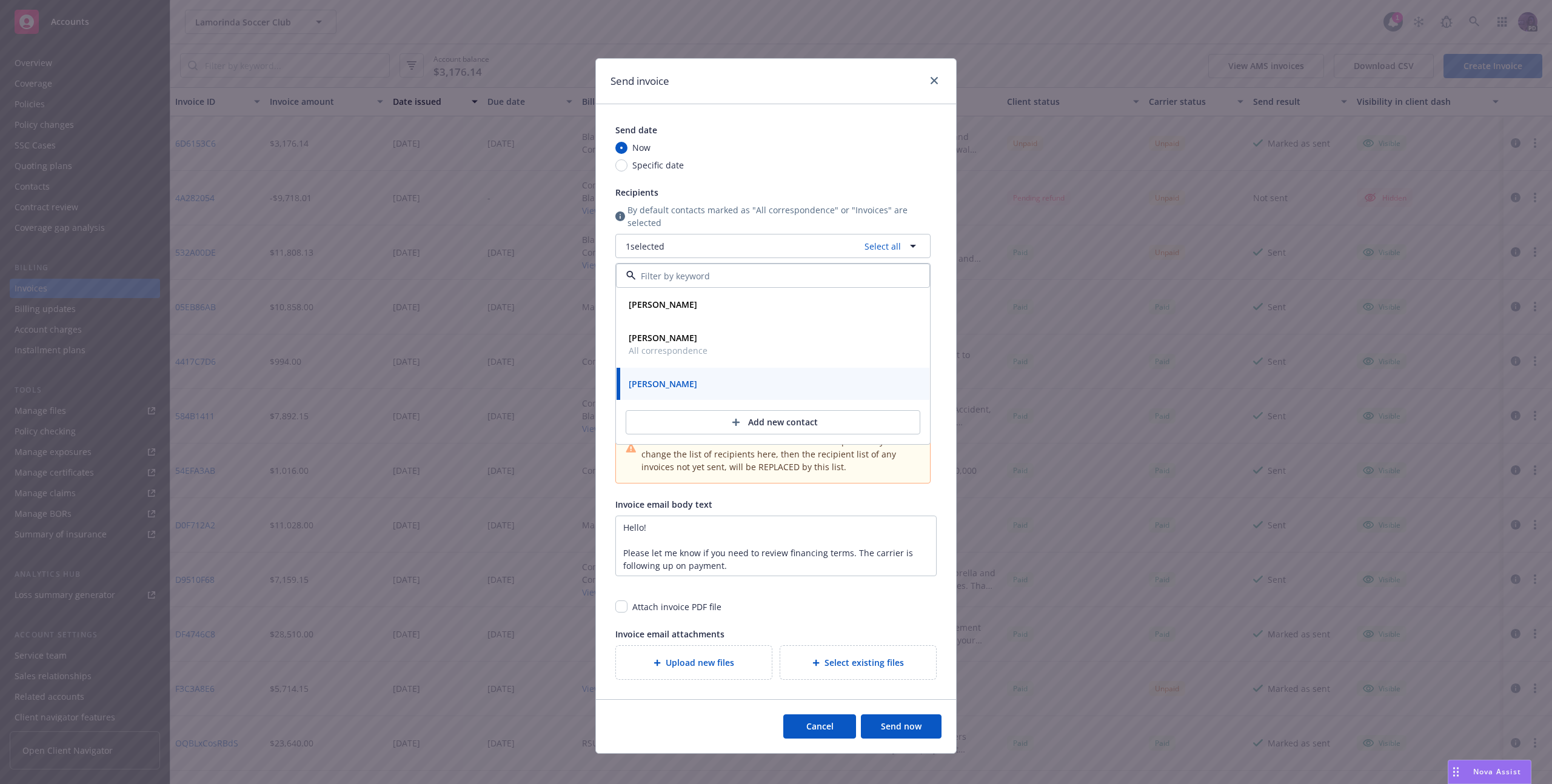
click at [815, 178] on div "Send date Now Specific date Recipients By default contacts marked as "All corre…" at bounding box center [773, 304] width 315 height 360
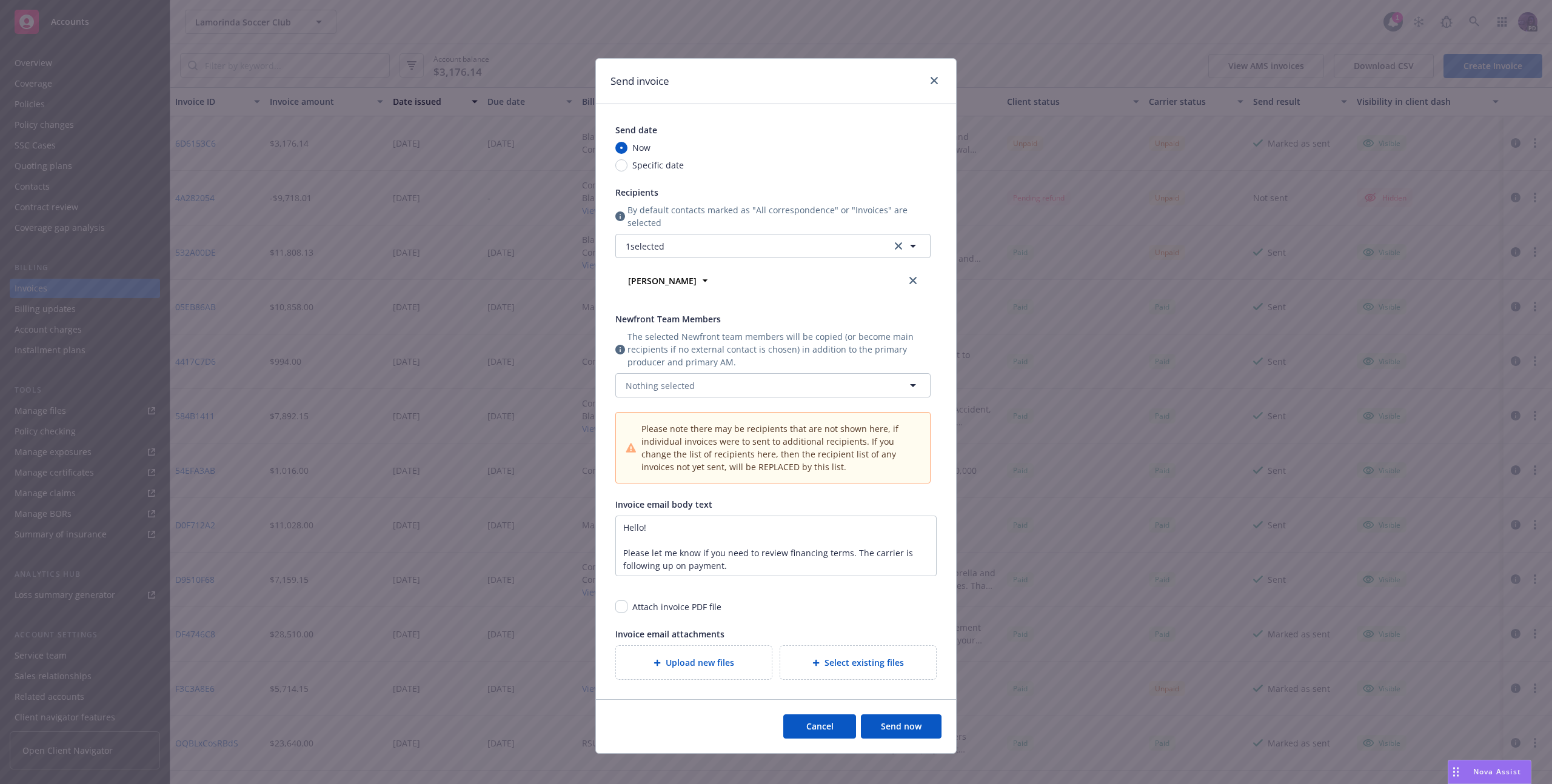
click at [881, 722] on button "Send now" at bounding box center [901, 727] width 81 height 24
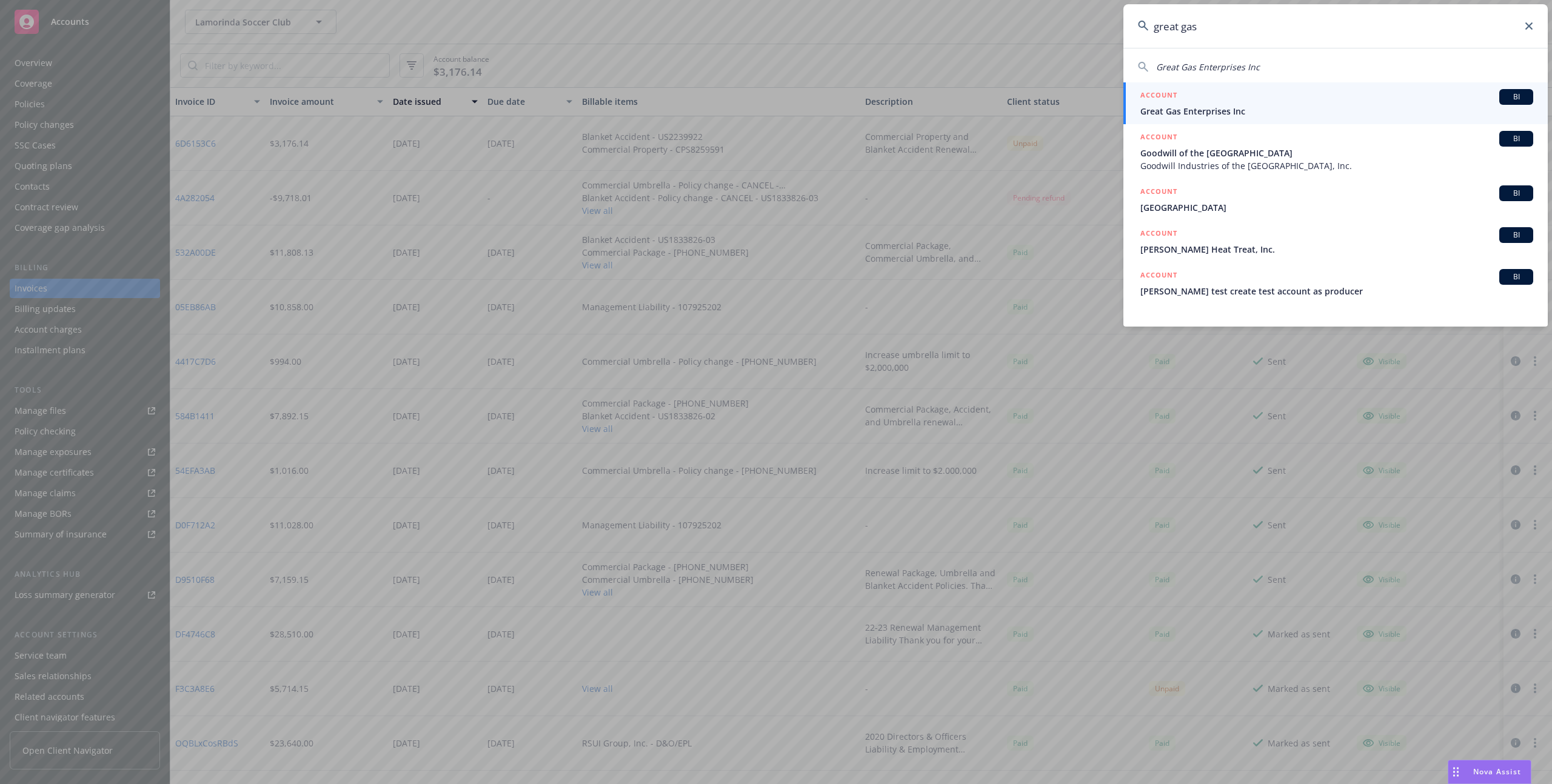
type input "great gas"
click at [1208, 111] on span "Great Gas Enterprises Inc" at bounding box center [1337, 111] width 393 height 13
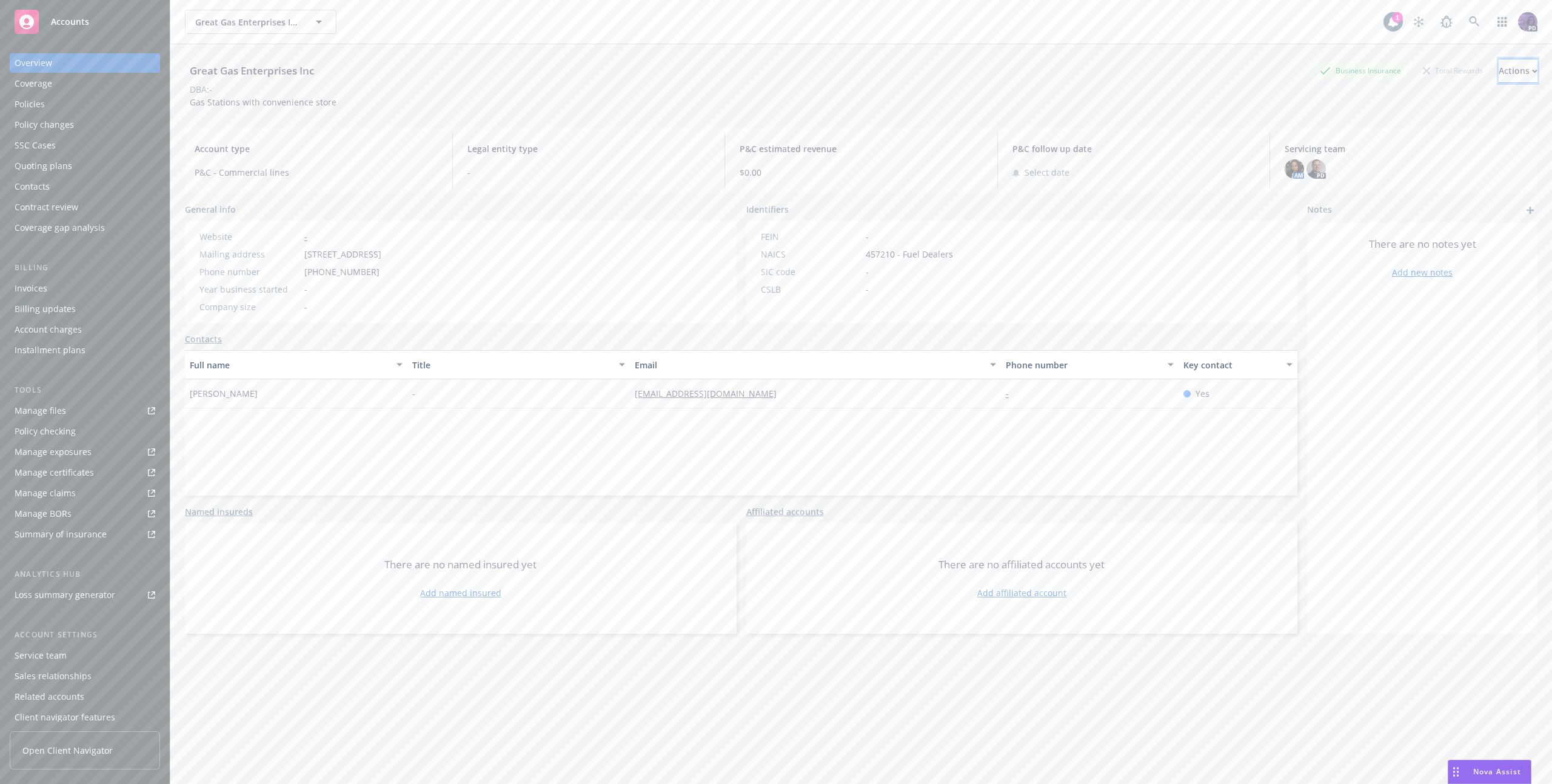
click at [1499, 80] on div "Actions" at bounding box center [1518, 71] width 39 height 23
drag, startPoint x: 1443, startPoint y: 146, endPoint x: 1434, endPoint y: 149, distance: 9.5
click at [1443, 146] on link "Copy logging email" at bounding box center [1438, 152] width 199 height 24
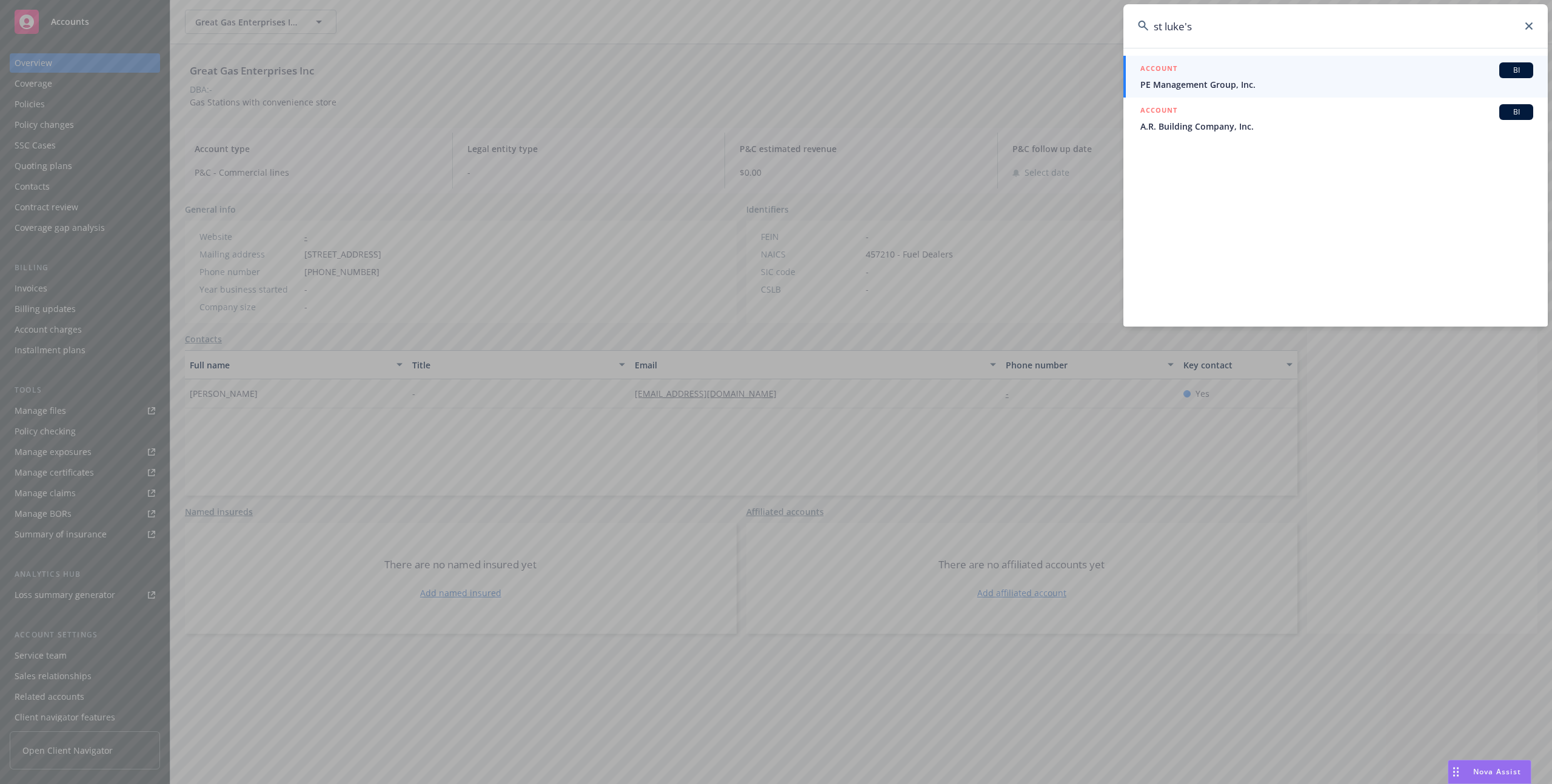
type input "st luke's"
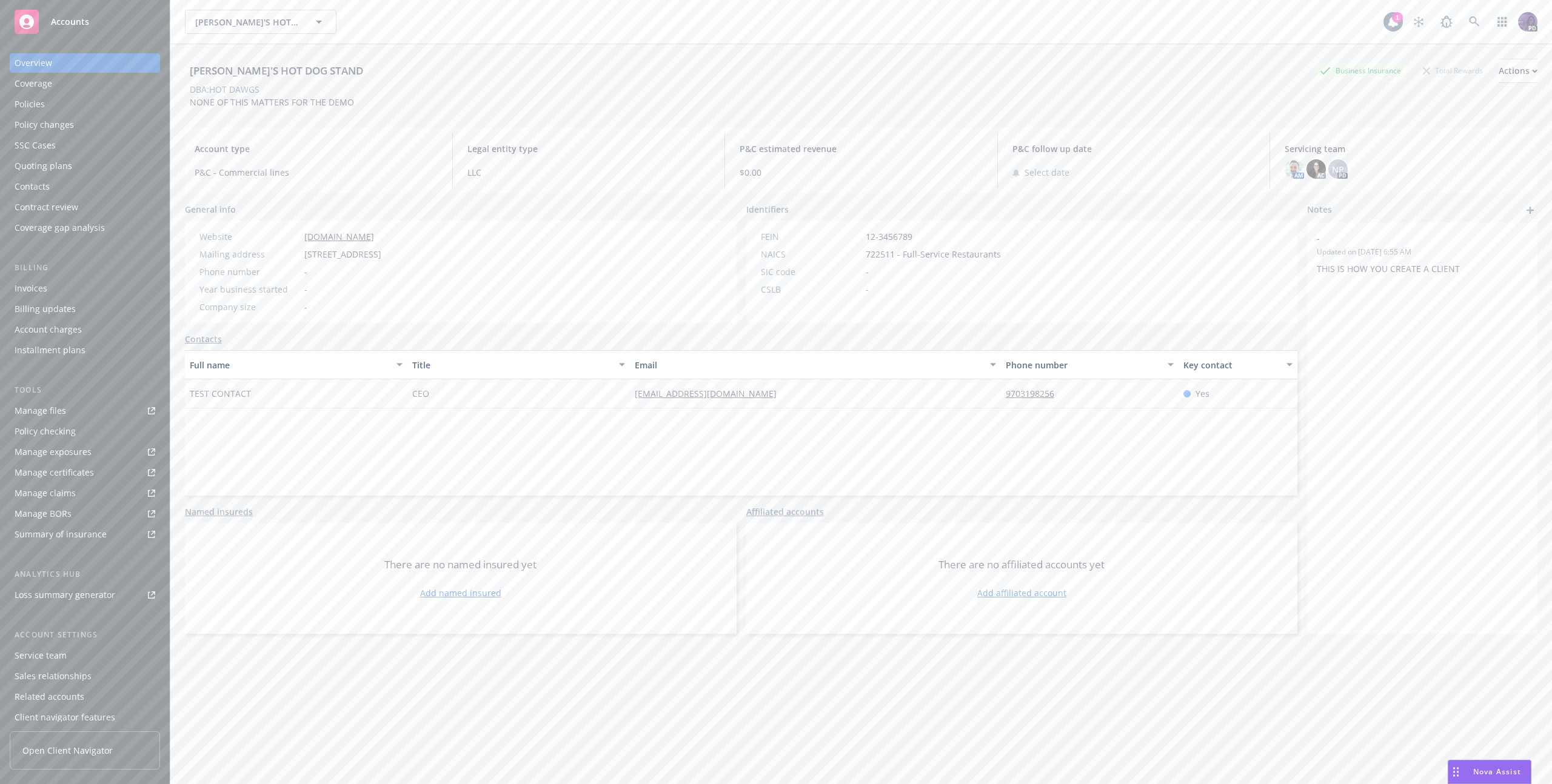
click at [747, 28] on div "[PERSON_NAME]'S HOT DOG STAND [PERSON_NAME]'S HOT DOG STAND" at bounding box center [784, 22] width 1199 height 24
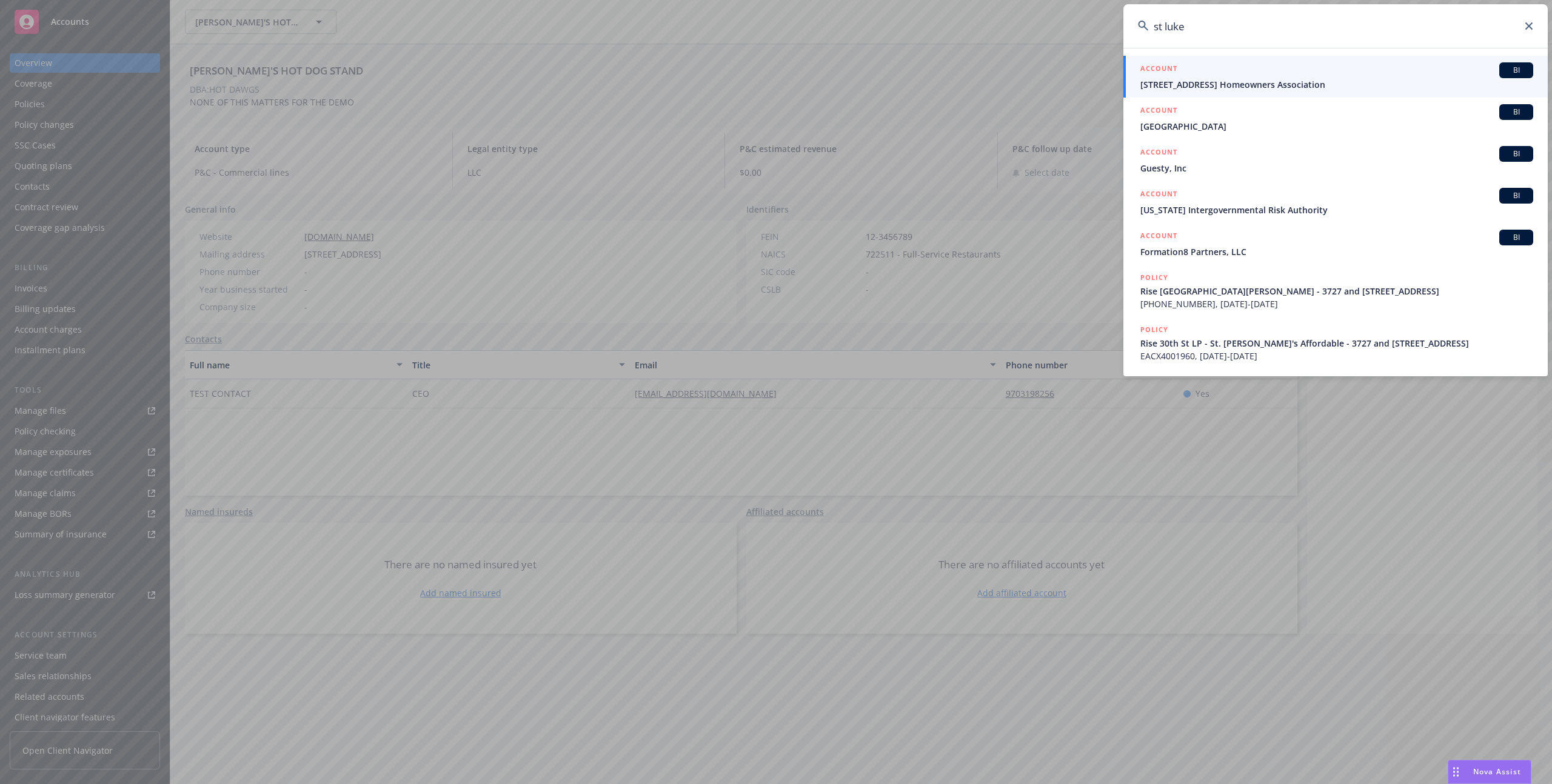
click at [1250, 16] on input "st luke" at bounding box center [1336, 26] width 424 height 43
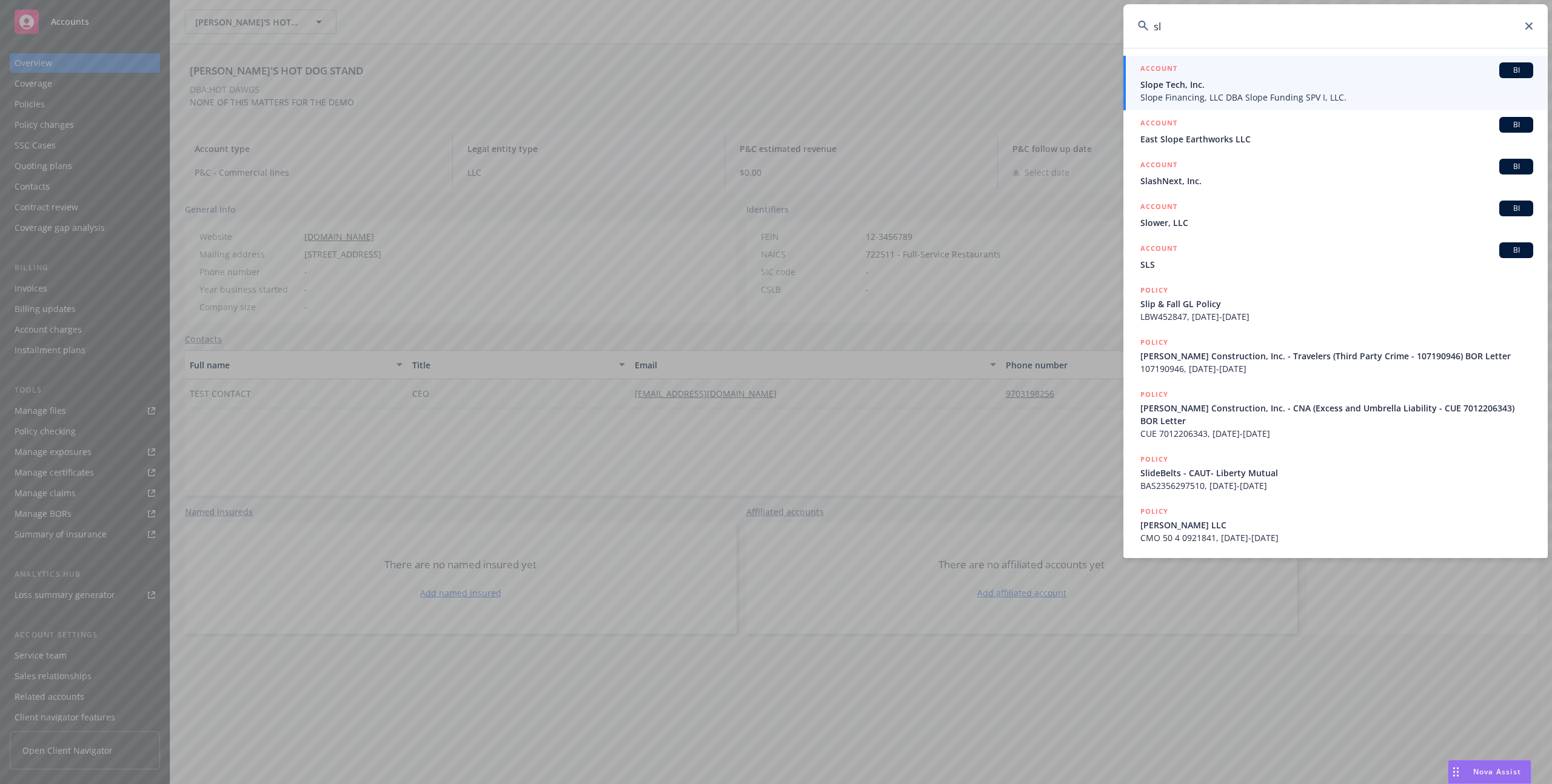
type input "s"
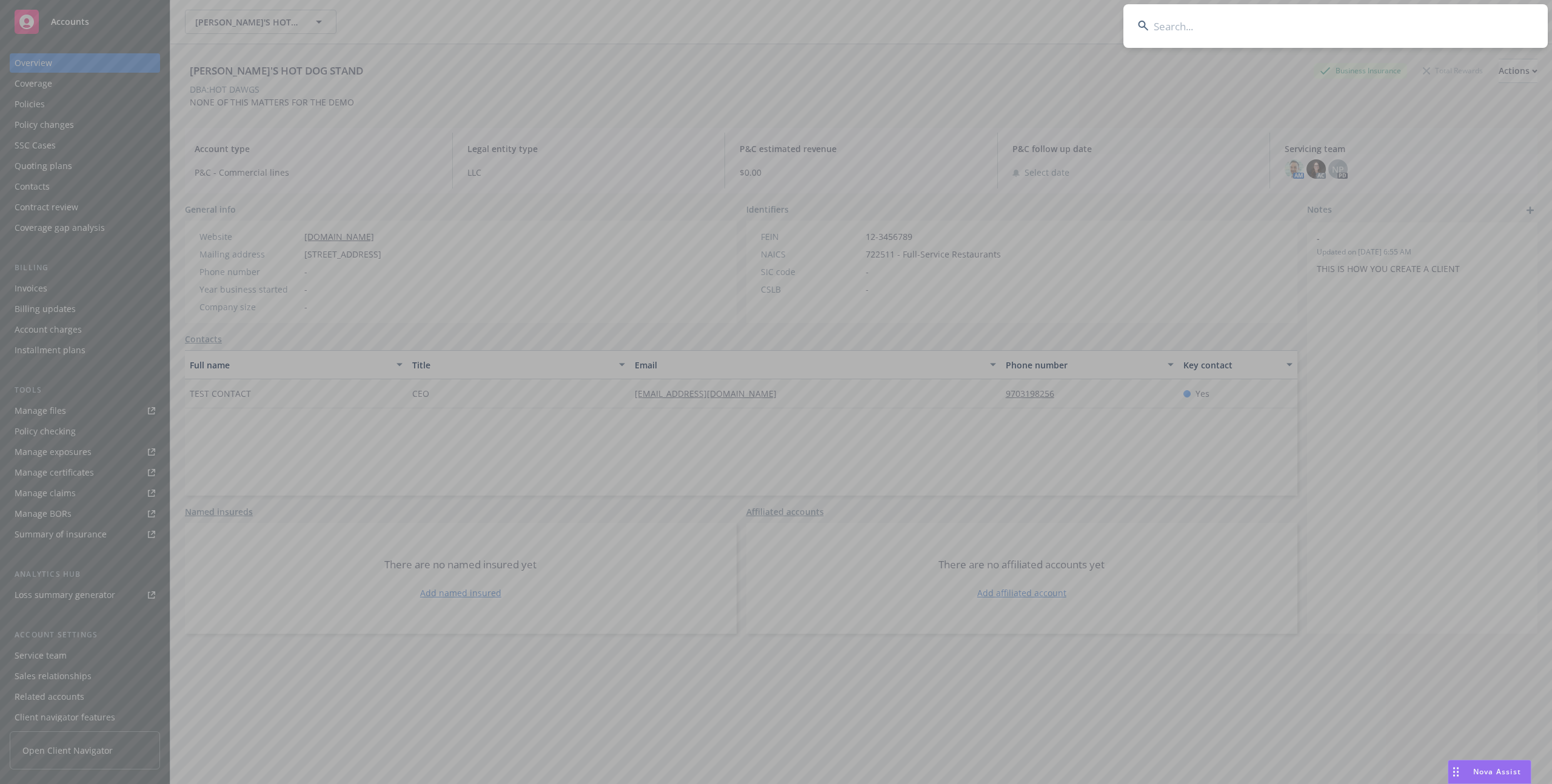
click at [1200, 31] on input at bounding box center [1336, 26] width 424 height 43
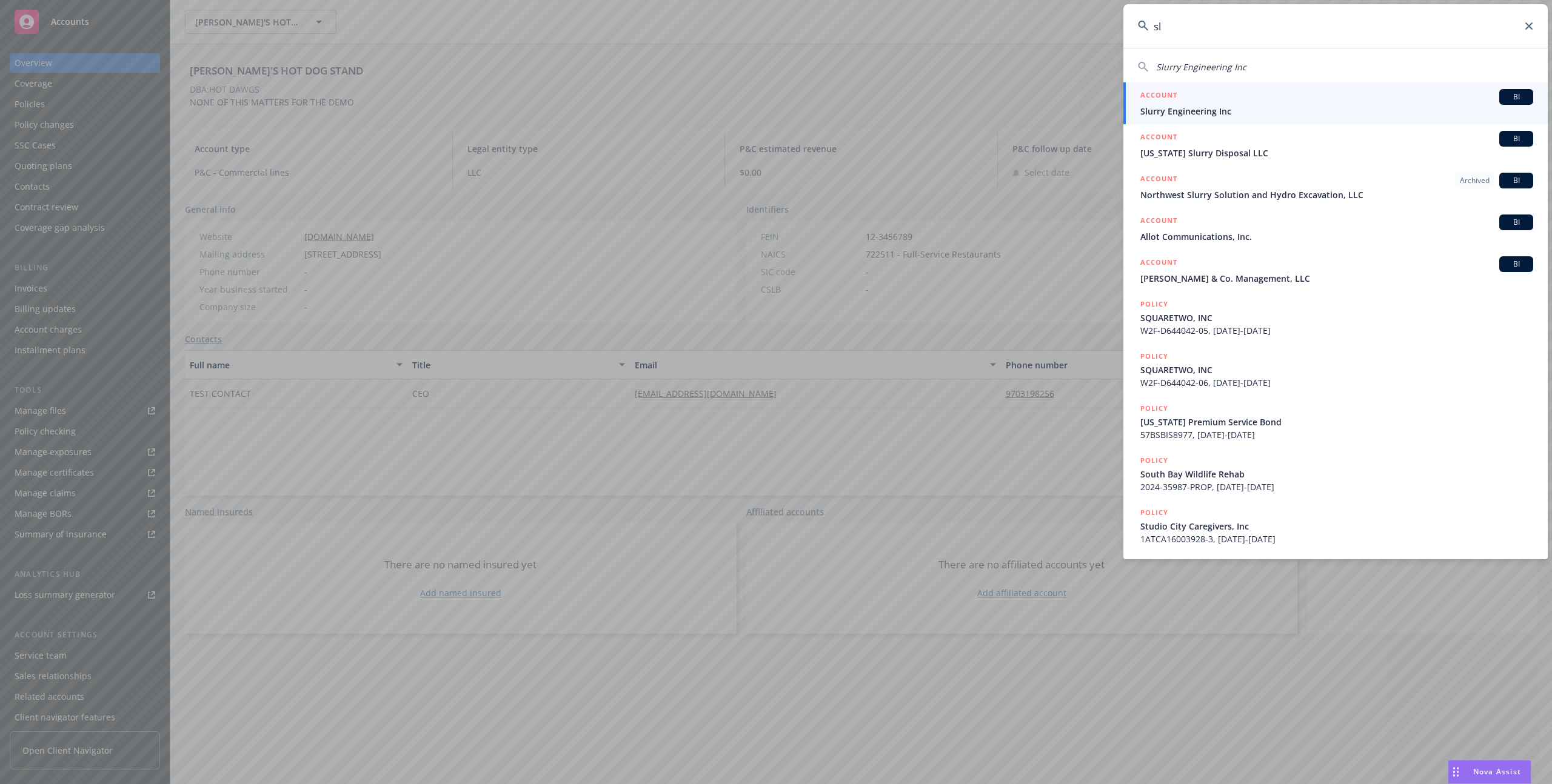
type input "s"
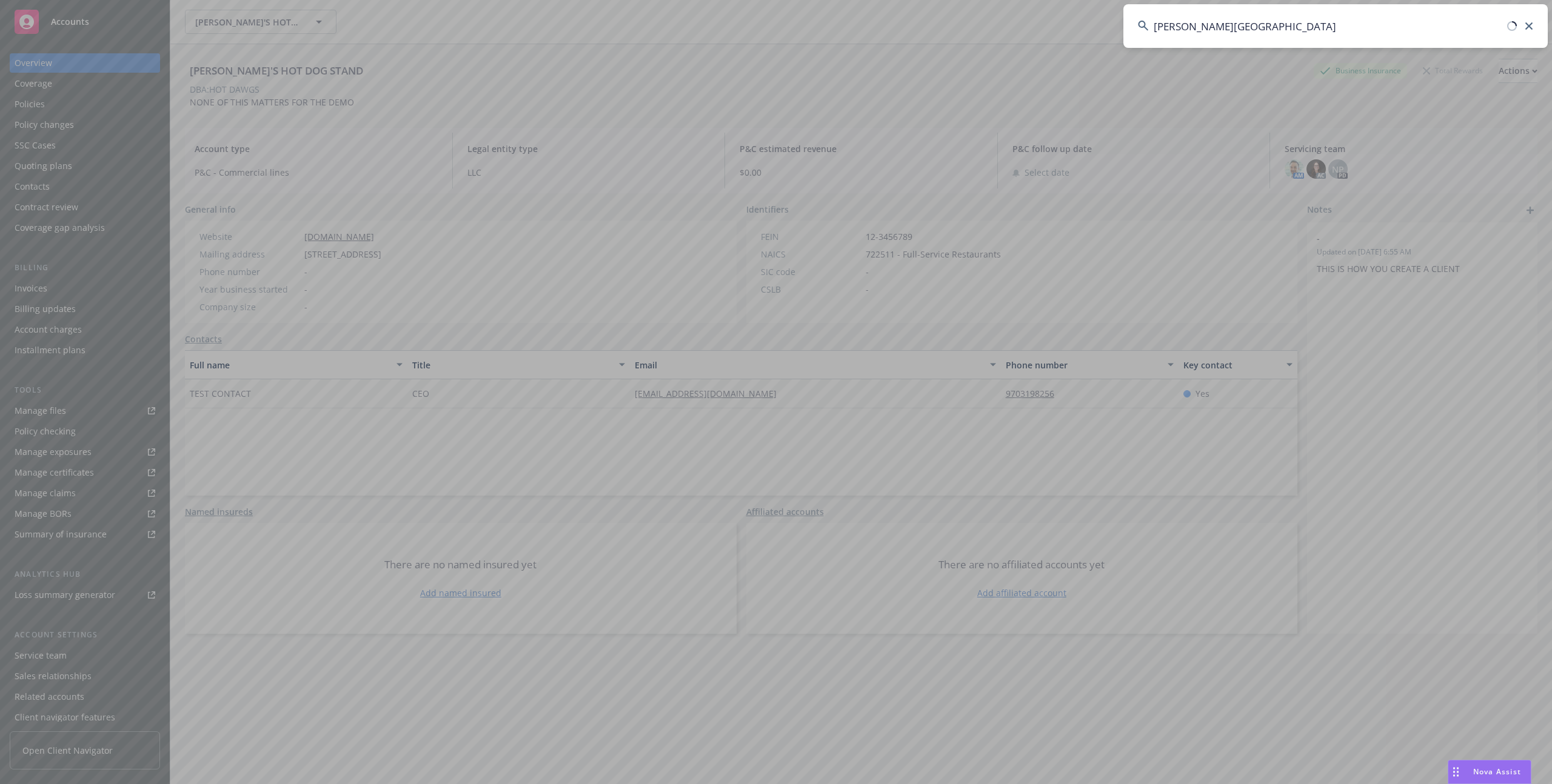
type input "[PERSON_NAME]"
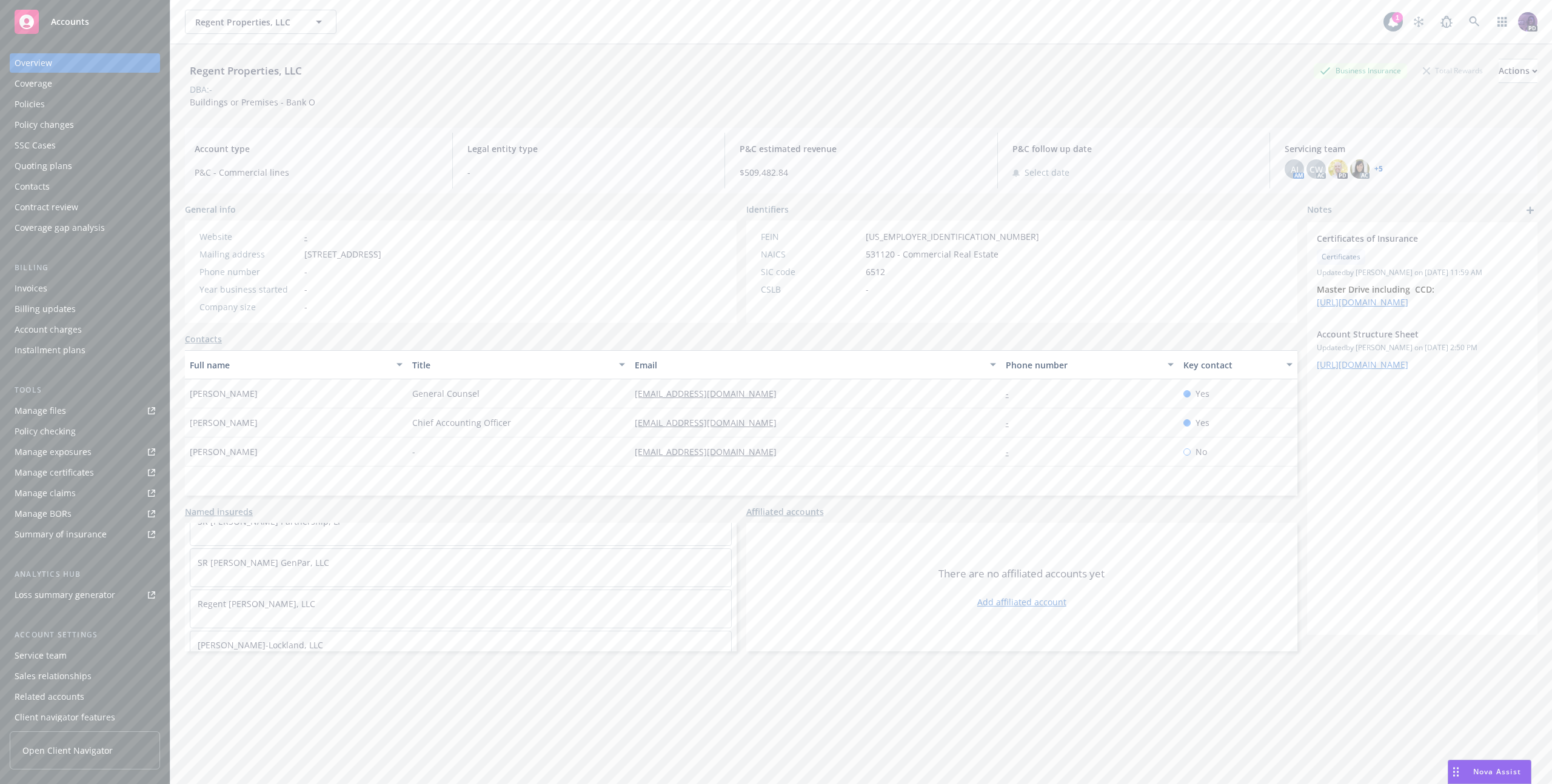
scroll to position [2382, 0]
click at [885, 40] on div "Regent Properties, LLC Regent Properties, LLC 1 PD" at bounding box center [861, 22] width 1382 height 43
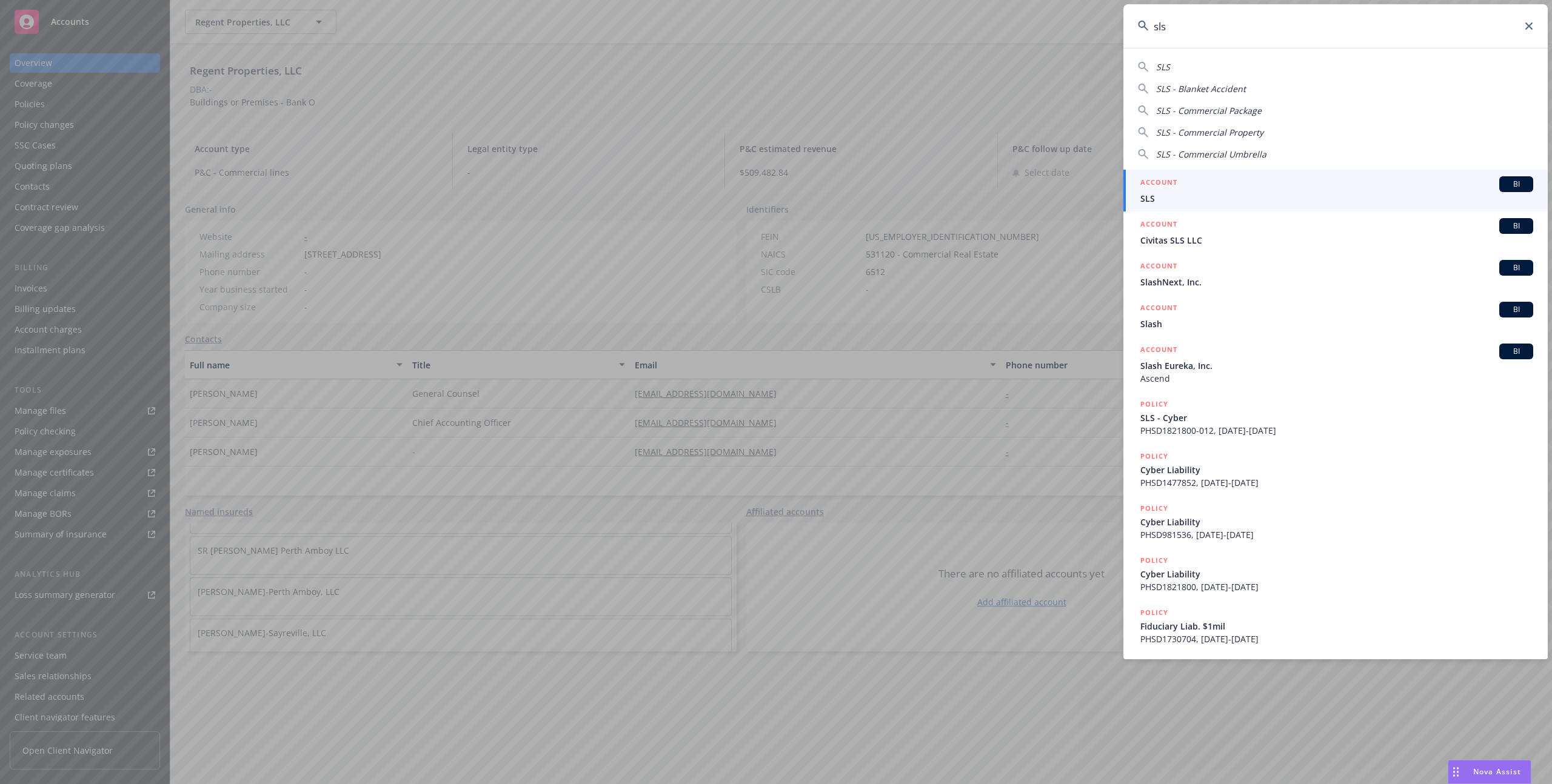
type input "sls"
click at [1183, 199] on span "SLS" at bounding box center [1337, 198] width 393 height 13
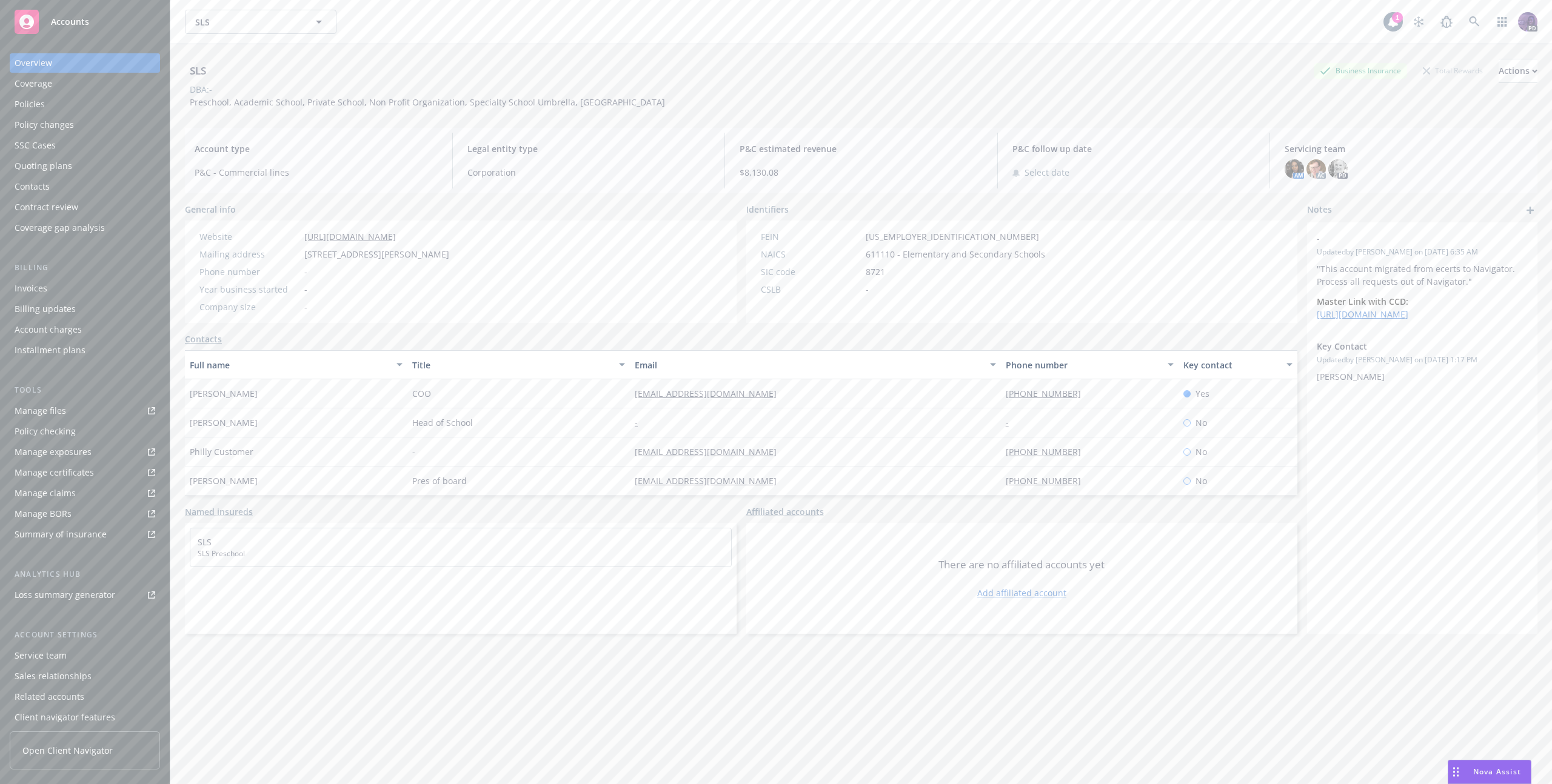
drag, startPoint x: 366, startPoint y: 255, endPoint x: 366, endPoint y: 262, distance: 7.0
click at [366, 255] on span "[STREET_ADDRESS][PERSON_NAME]" at bounding box center [377, 254] width 145 height 13
click at [369, 256] on span "[STREET_ADDRESS][PERSON_NAME]" at bounding box center [377, 254] width 145 height 13
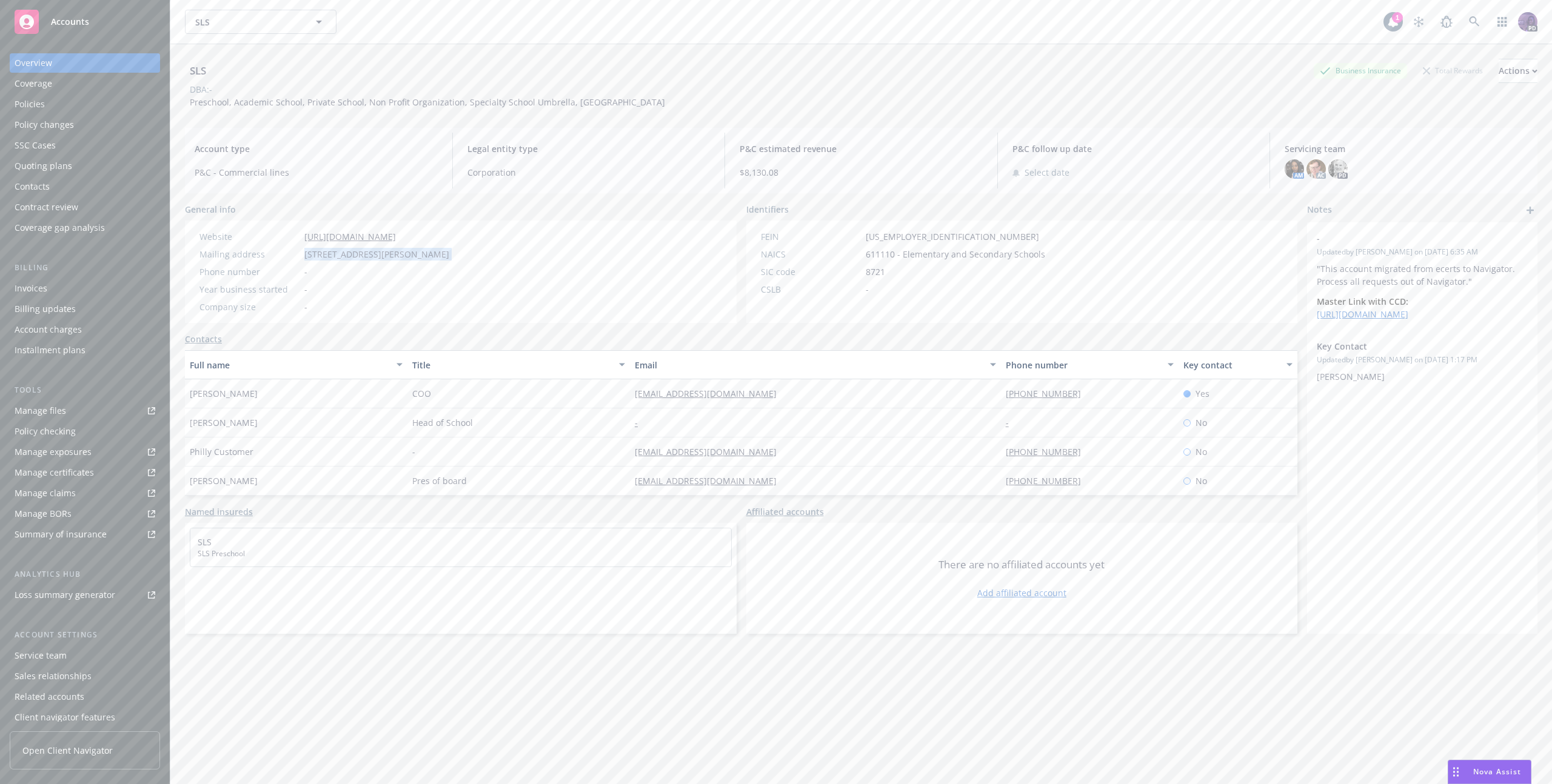
click at [396, 236] on link "[URL][DOMAIN_NAME]" at bounding box center [350, 237] width 92 height 11
click at [83, 106] on div "Policies" at bounding box center [85, 104] width 141 height 20
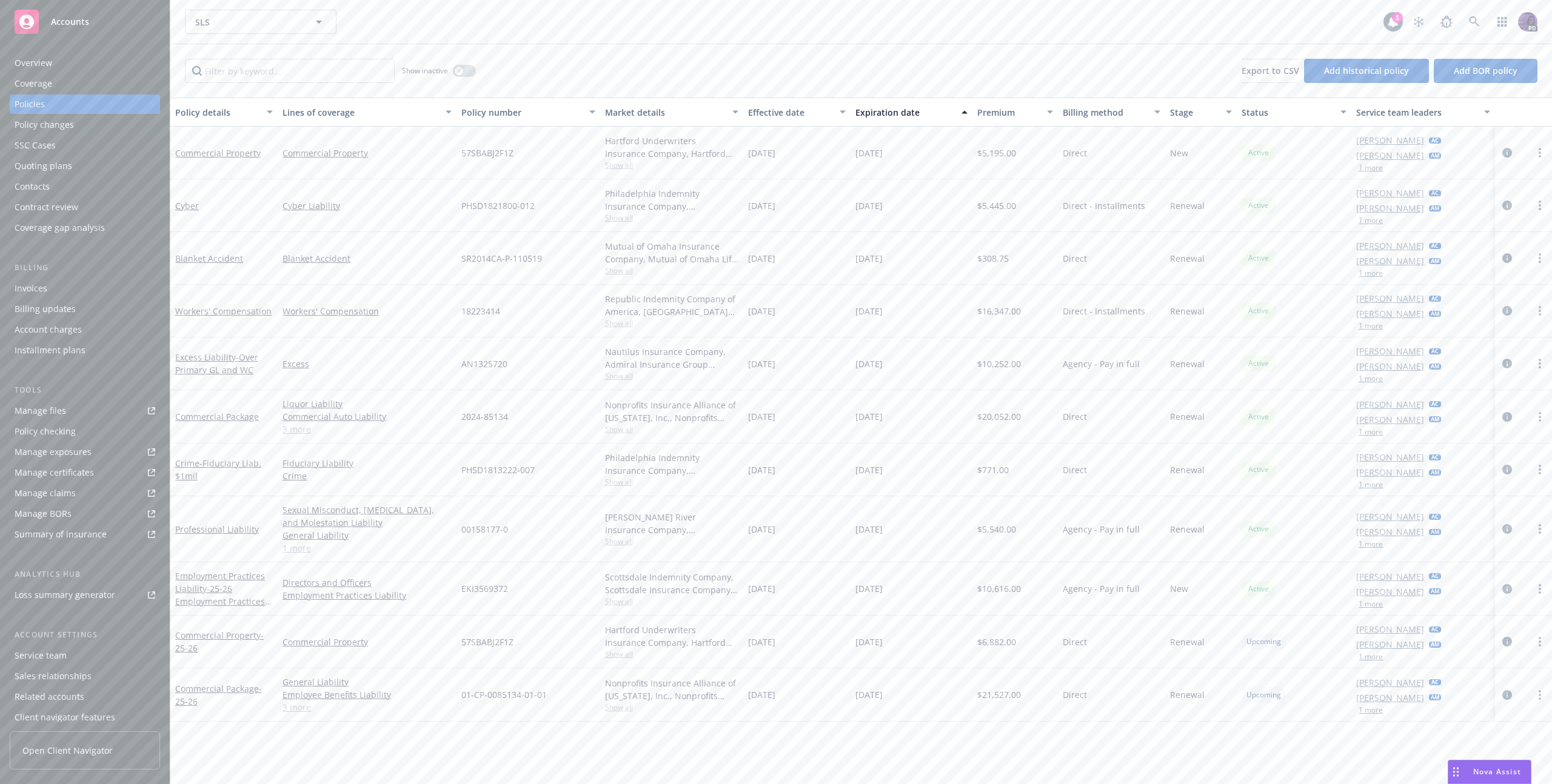
click at [125, 62] on div "Overview" at bounding box center [85, 63] width 141 height 20
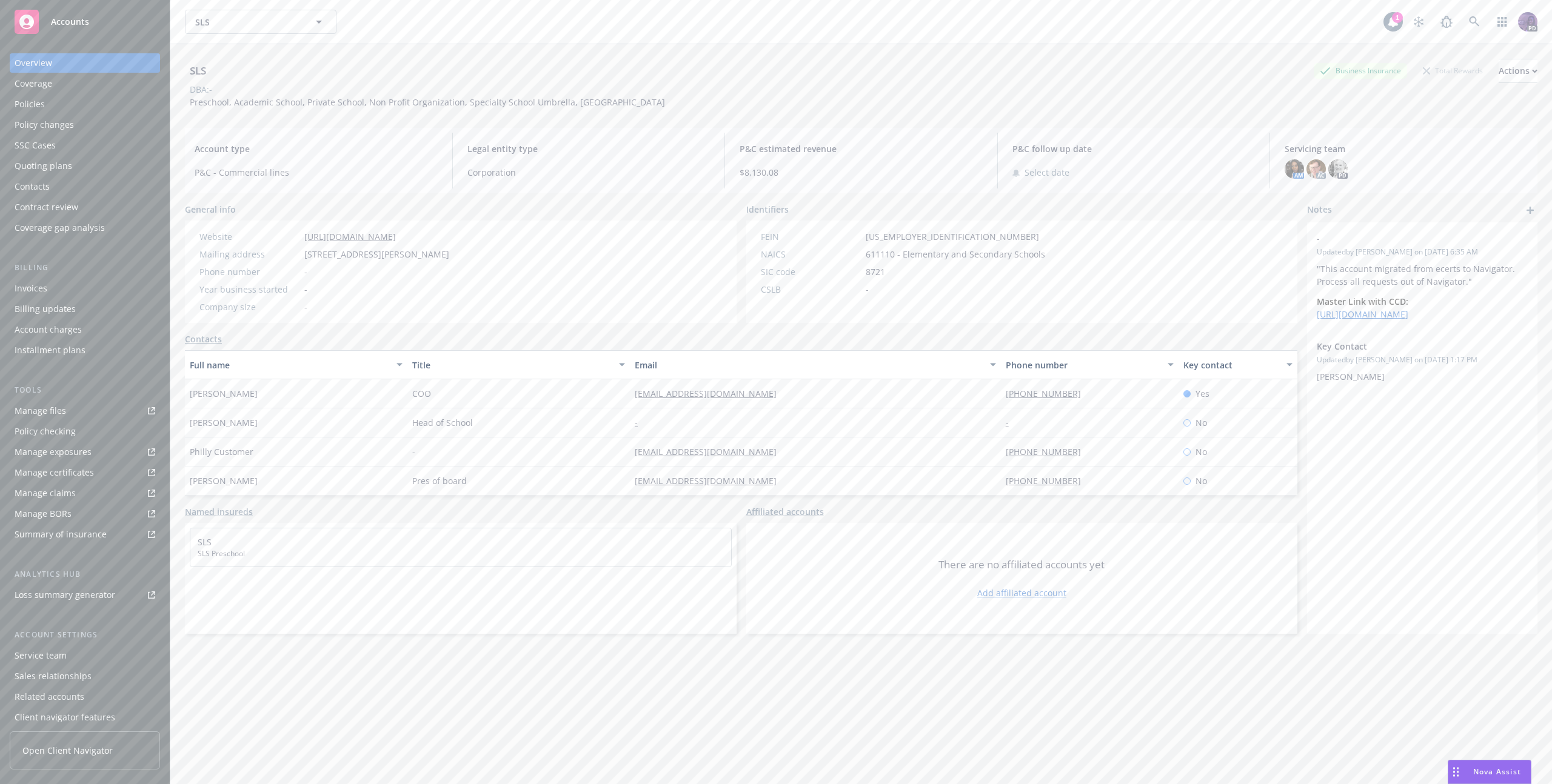
click at [345, 232] on link "[URL][DOMAIN_NAME]" at bounding box center [350, 237] width 92 height 11
click at [490, 20] on div "SLS SLS" at bounding box center [784, 22] width 1199 height 24
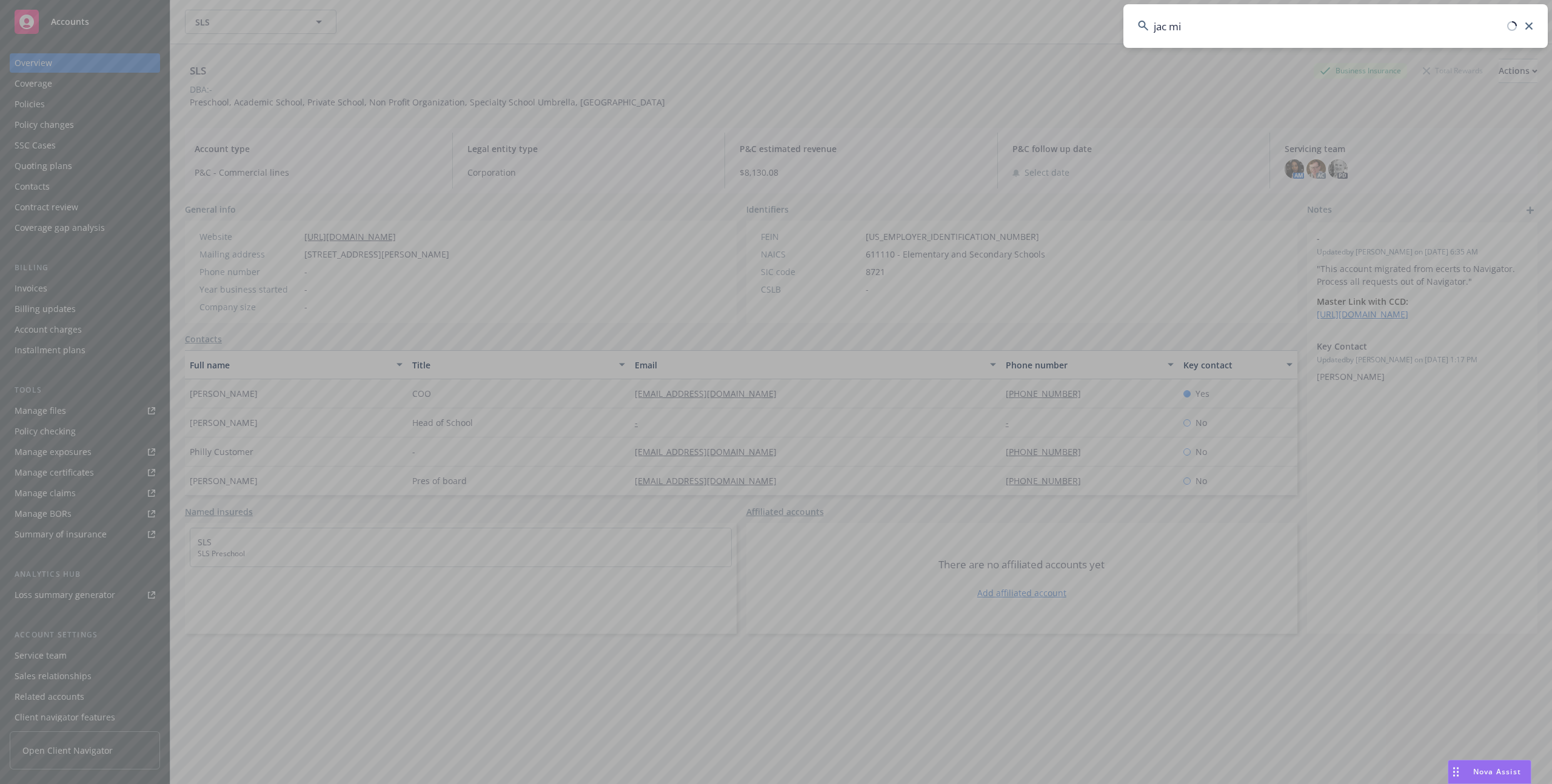
type input "jac mil"
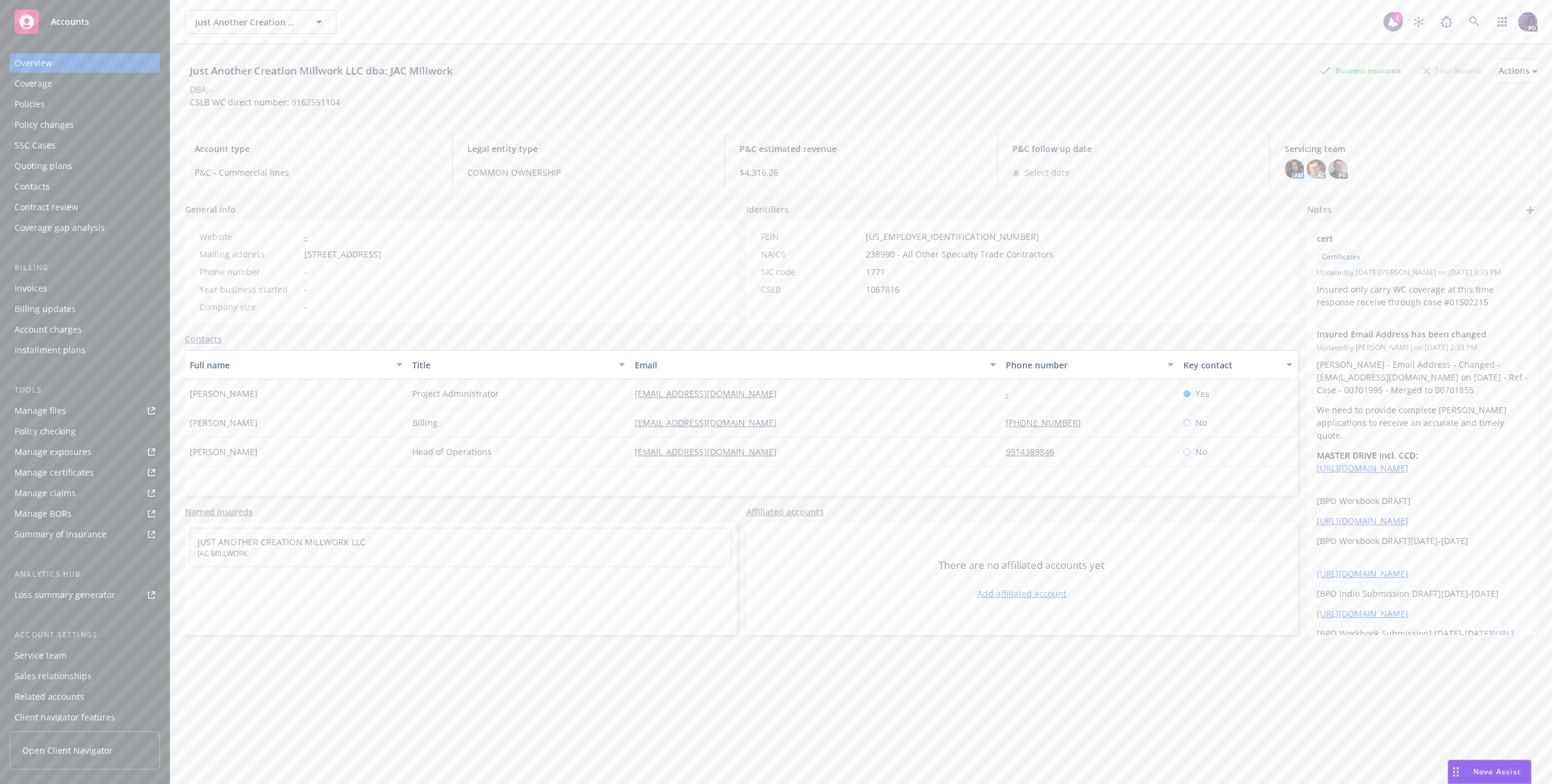
click at [111, 108] on div "Policies" at bounding box center [85, 104] width 141 height 20
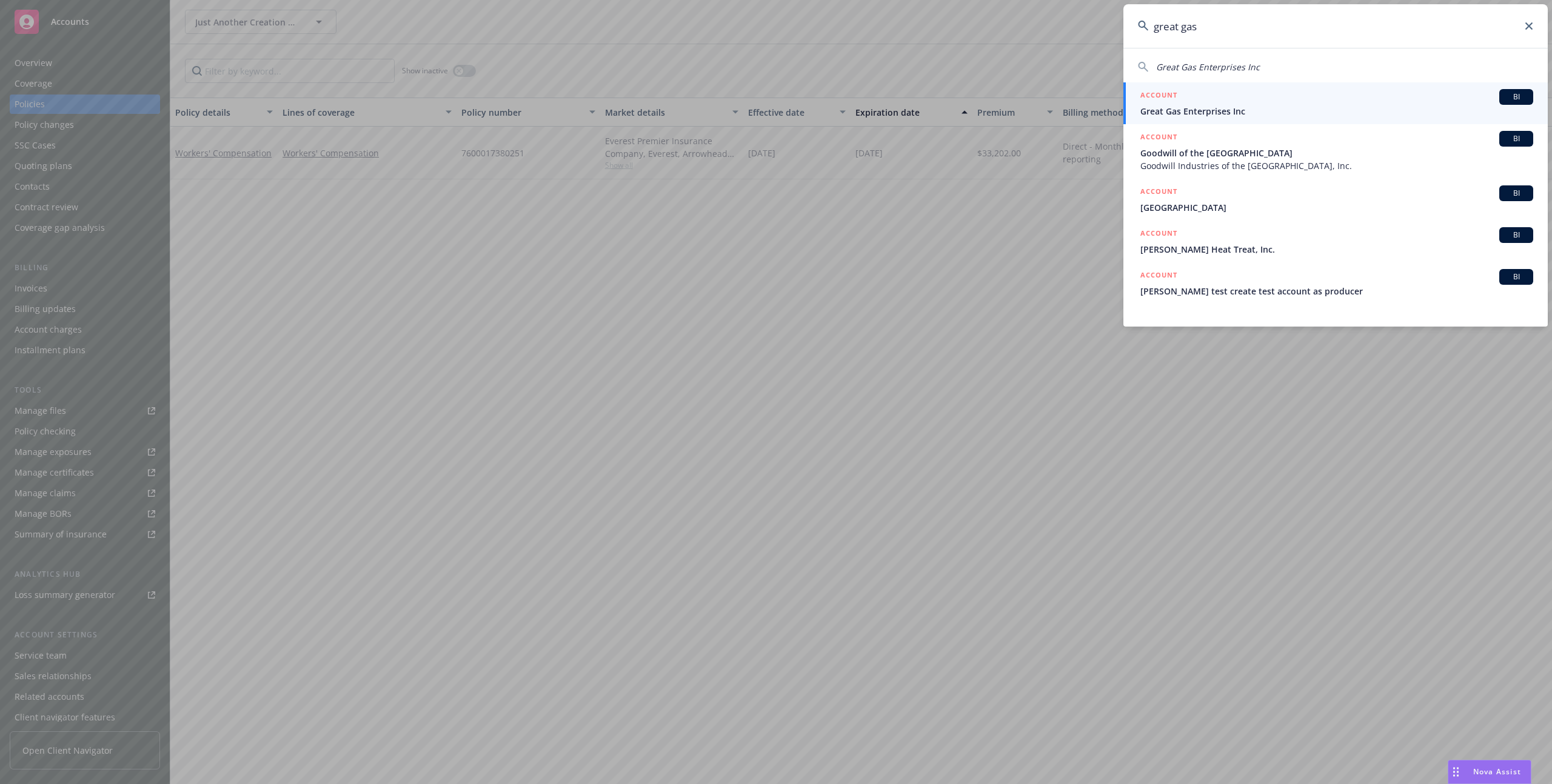
type input "great gas"
click at [1156, 111] on span "Great Gas Enterprises Inc" at bounding box center [1337, 111] width 393 height 13
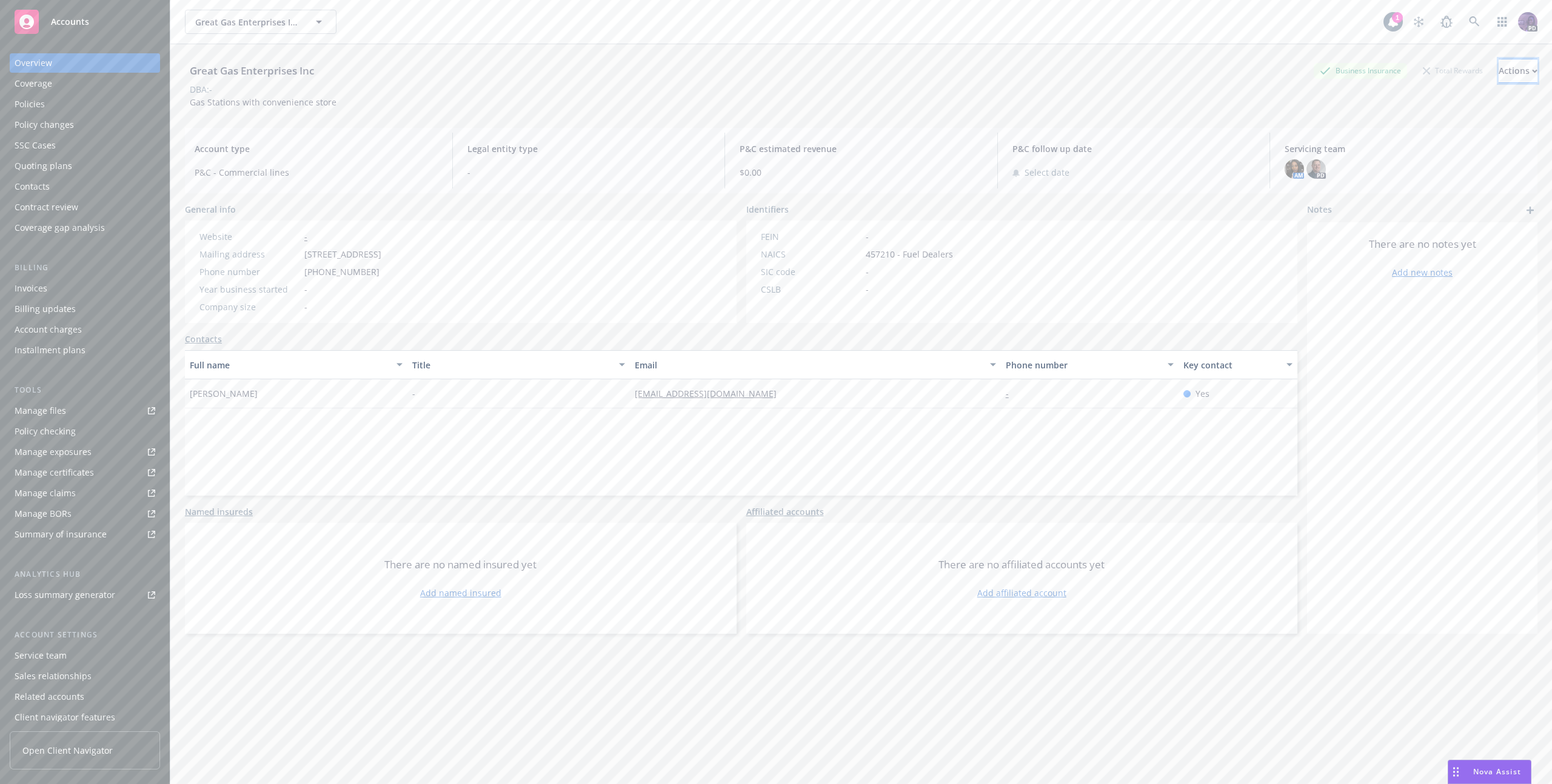
click at [1499, 69] on button "Actions" at bounding box center [1518, 71] width 39 height 24
click at [1414, 143] on link "Copy logging email" at bounding box center [1438, 152] width 199 height 24
click at [500, 20] on div "Great Gas Enterprises Inc Great Gas Enterprises Inc" at bounding box center [784, 22] width 1199 height 24
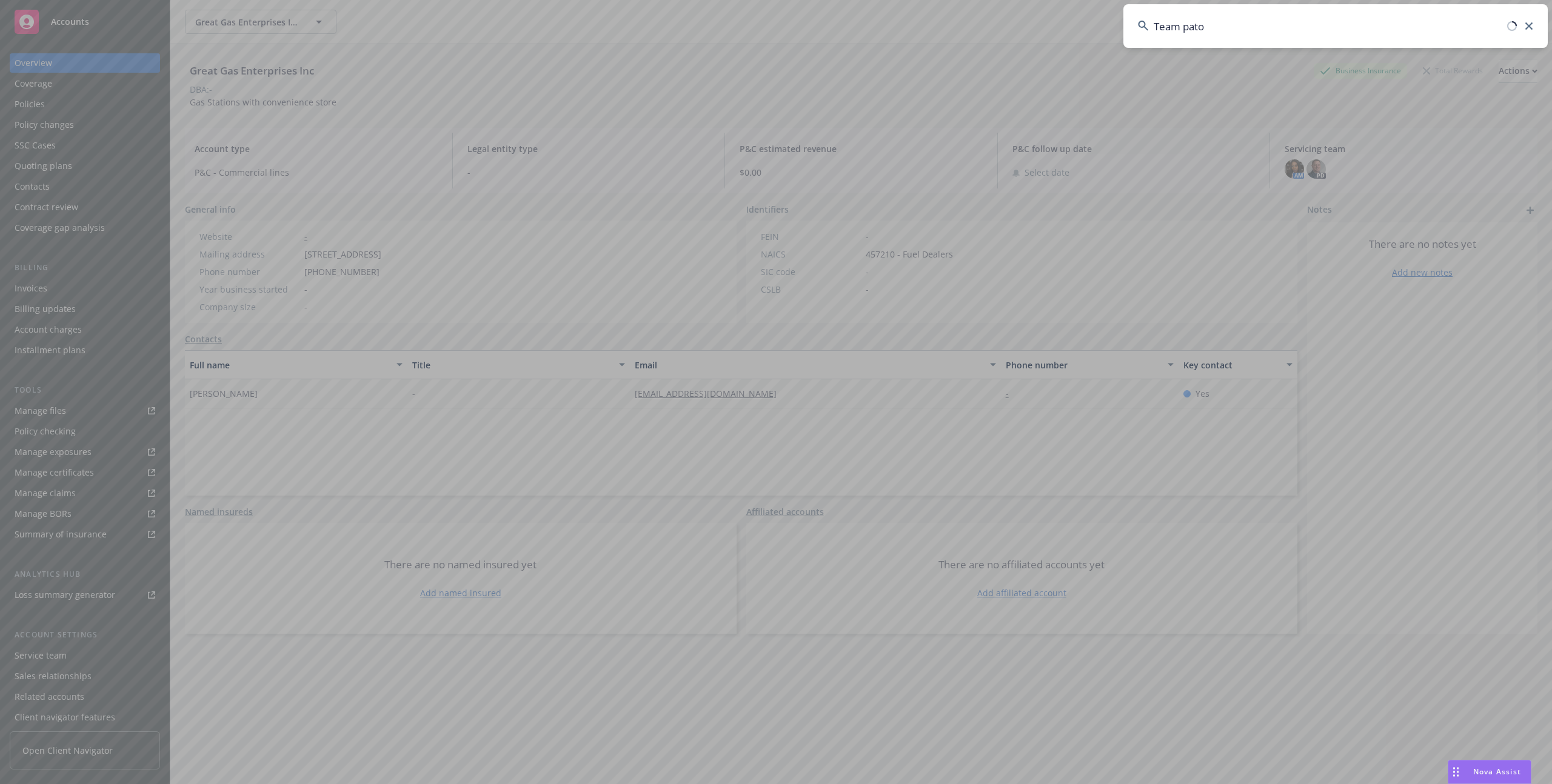
type input "Team patol"
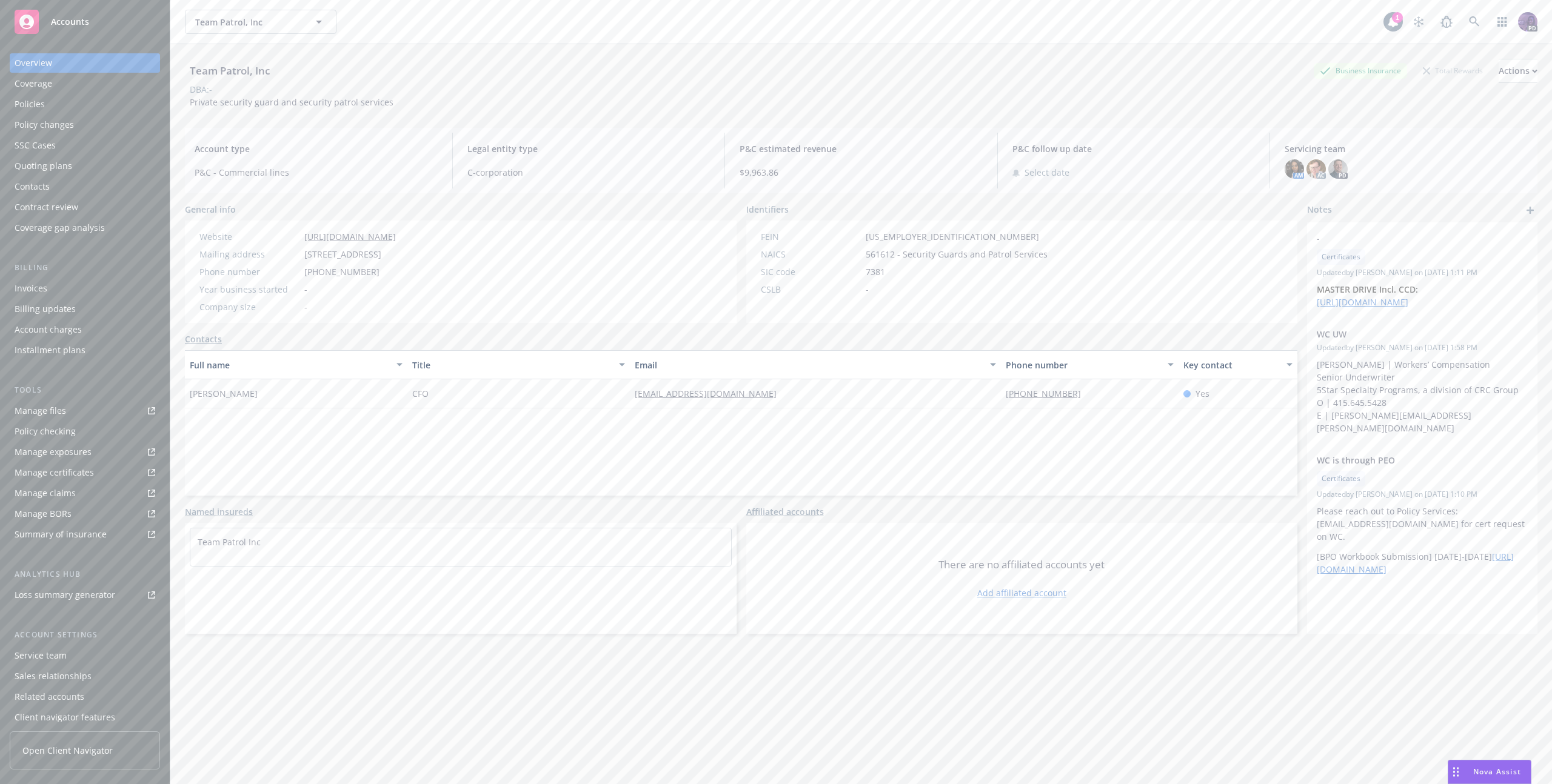
click at [128, 107] on div "Policies" at bounding box center [85, 104] width 141 height 20
